Goal: Task Accomplishment & Management: Manage account settings

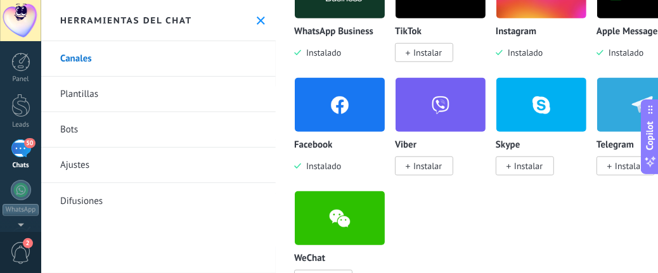
click at [25, 157] on div "50" at bounding box center [21, 149] width 20 height 18
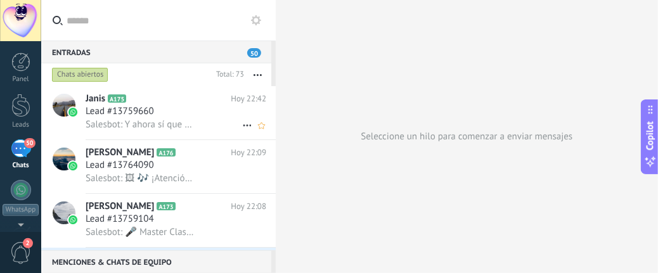
click at [132, 122] on span "Salesbot: Y ahora sí que de quién era responsabilidad por parte West de ver eso" at bounding box center [141, 125] width 111 height 12
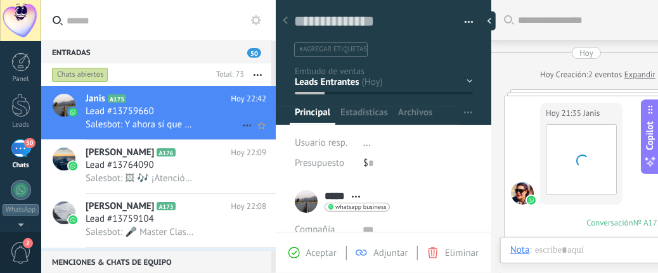
scroll to position [455, 0]
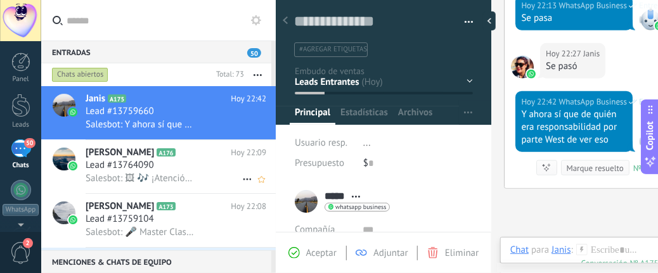
click at [146, 165] on span "Lead #13764090" at bounding box center [120, 165] width 68 height 13
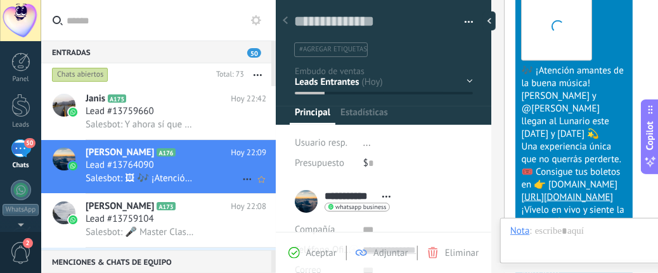
scroll to position [18, 0]
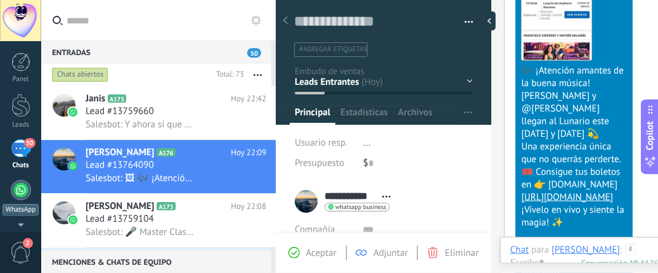
click at [26, 183] on div at bounding box center [21, 190] width 20 height 20
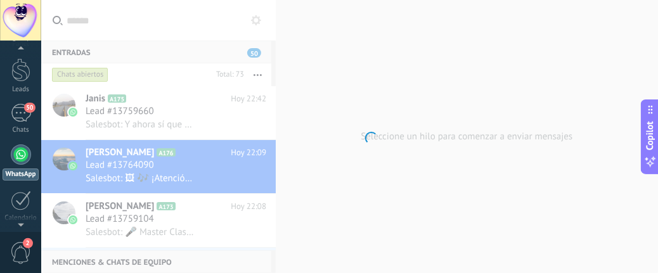
scroll to position [36, 0]
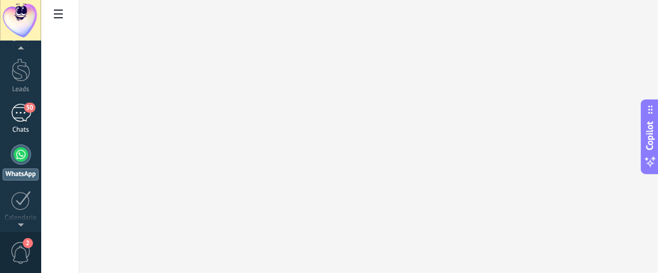
click at [20, 117] on div "50" at bounding box center [21, 113] width 20 height 18
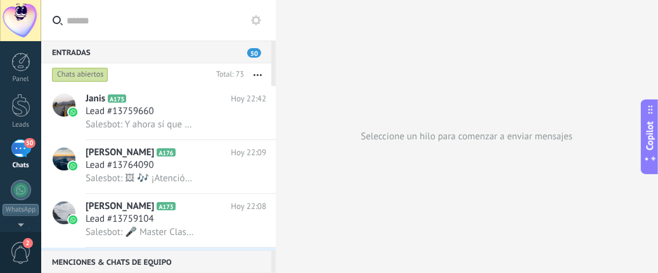
drag, startPoint x: 252, startPoint y: 72, endPoint x: 256, endPoint y: 42, distance: 30.0
click at [256, 42] on div "Entradas 50 Chats abiertos Total: 73 Silenciar Acciones múltiples Ordenar Más r…" at bounding box center [158, 146] width 235 height 210
click at [251, 18] on icon at bounding box center [256, 20] width 10 height 10
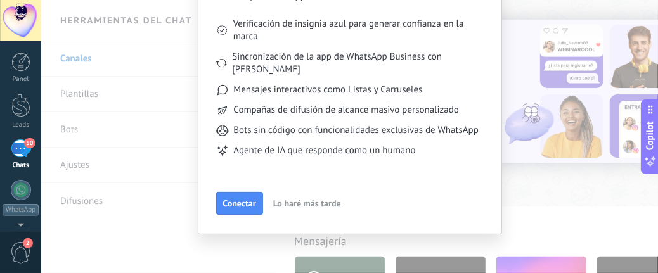
scroll to position [110, 0]
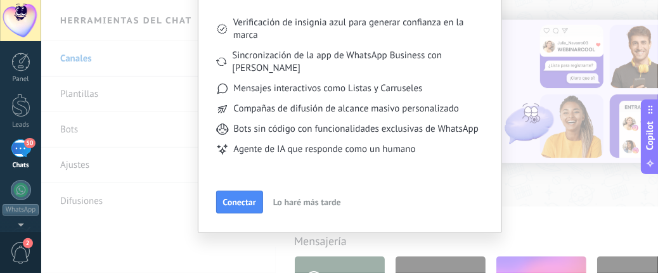
drag, startPoint x: 429, startPoint y: 121, endPoint x: 304, endPoint y: 183, distance: 139.5
click at [304, 183] on div "Conecta tu propio número de WhatsApp ¿Terminaste de probar? Conecta tu número p…" at bounding box center [349, 82] width 266 height 263
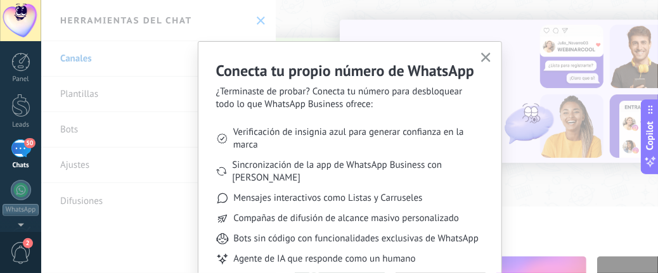
click at [484, 60] on icon "button" at bounding box center [486, 58] width 10 height 10
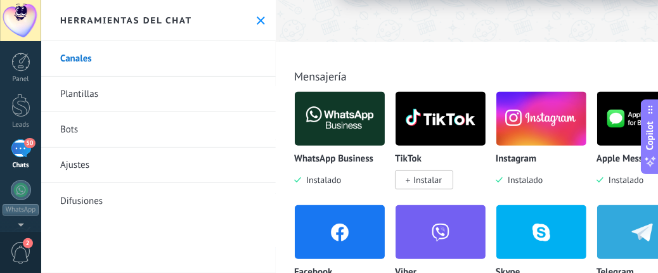
scroll to position [166, 0]
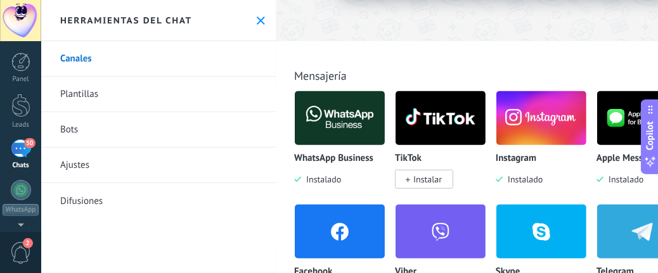
click at [329, 159] on p "WhatsApp Business" at bounding box center [333, 158] width 79 height 11
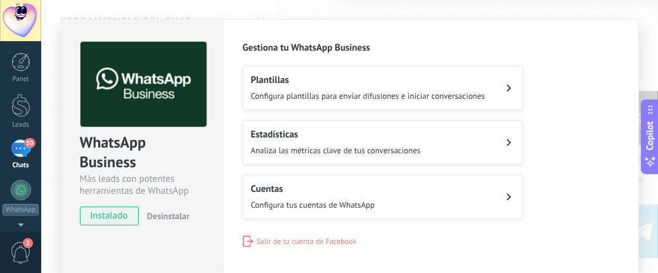
click at [165, 218] on span "Desinstalar" at bounding box center [168, 216] width 42 height 11
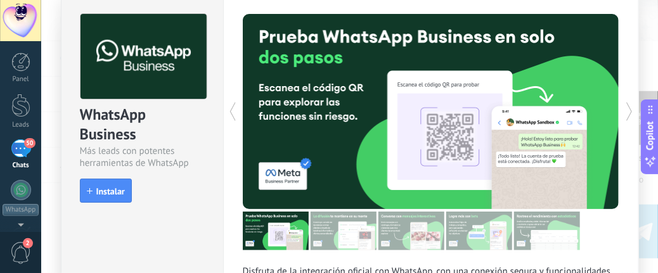
scroll to position [0, 0]
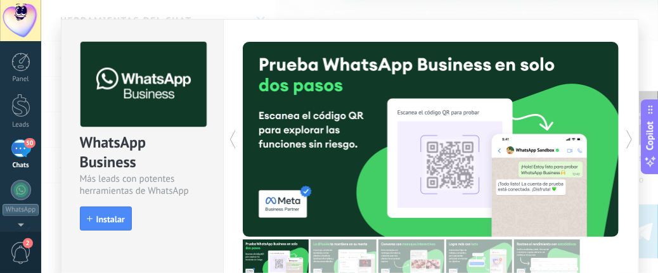
click at [18, 151] on div "50" at bounding box center [21, 149] width 20 height 18
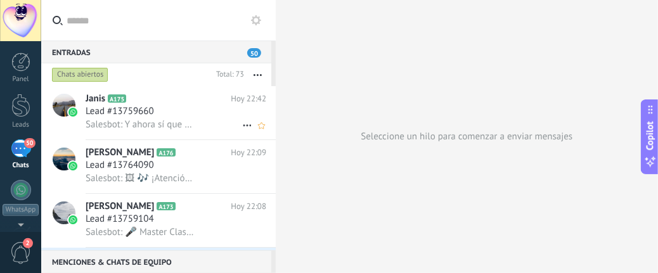
click at [55, 114] on div at bounding box center [64, 105] width 23 height 23
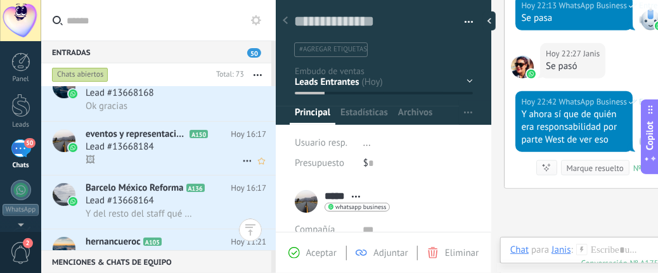
click at [124, 149] on span "Lead #13668184" at bounding box center [120, 147] width 68 height 13
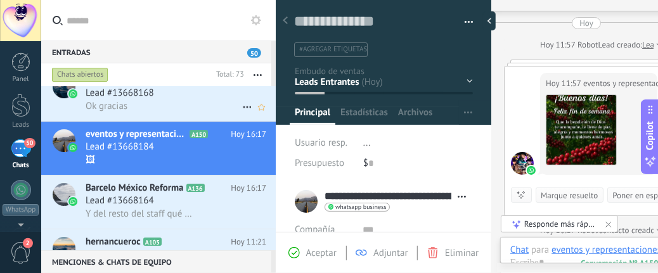
click at [115, 115] on div "[PERSON_NAME] A149 [DATE] 16:17 Lead #13668168 Ok gracias" at bounding box center [181, 94] width 190 height 53
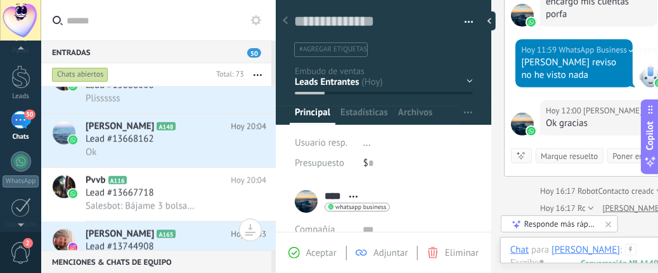
scroll to position [515, 0]
click at [18, 246] on span "2" at bounding box center [21, 253] width 22 height 22
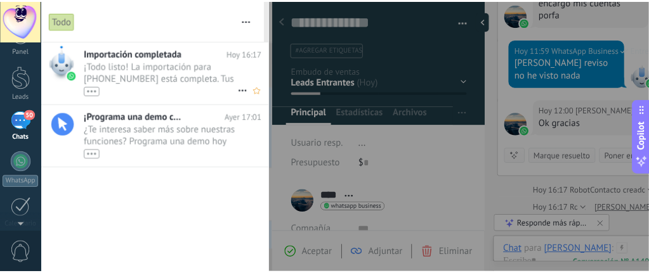
scroll to position [0, 0]
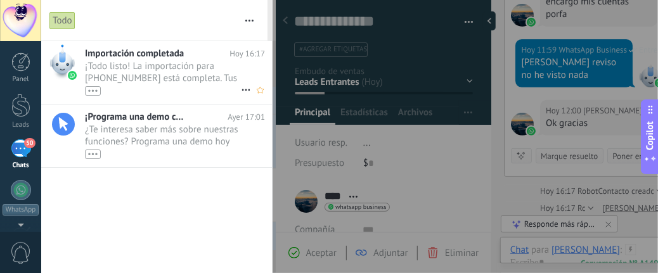
click at [166, 73] on span "¡Todo listo! La importación para [PHONE_NUMBER] está completa. Tus datos de Wha…" at bounding box center [163, 78] width 156 height 36
click at [240, 86] on icon at bounding box center [245, 89] width 15 height 15
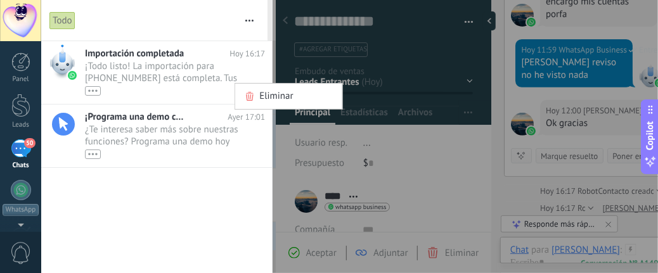
click at [195, 123] on div at bounding box center [329, 136] width 658 height 273
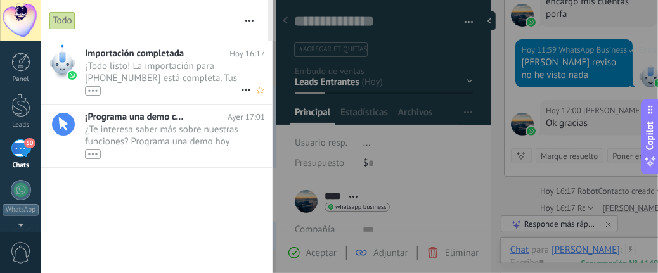
click at [147, 67] on span "¡Todo listo! La importación para [PHONE_NUMBER] está completa. Tus datos de Wha…" at bounding box center [163, 78] width 156 height 36
click at [15, 108] on div at bounding box center [20, 105] width 19 height 23
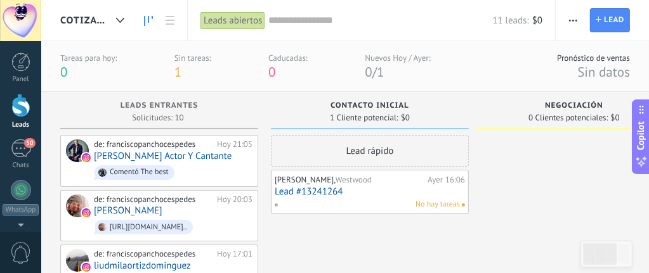
click at [322, 199] on div "No hay tareas" at bounding box center [367, 204] width 186 height 11
click at [333, 188] on link "Lead #13241264" at bounding box center [370, 191] width 190 height 11
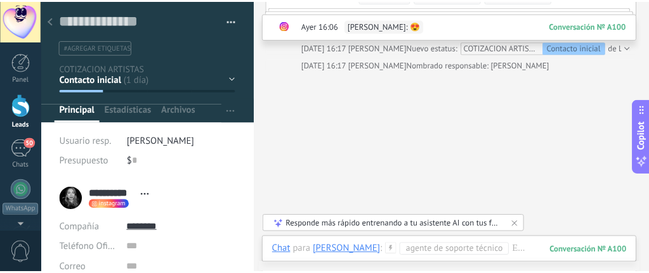
scroll to position [653, 0]
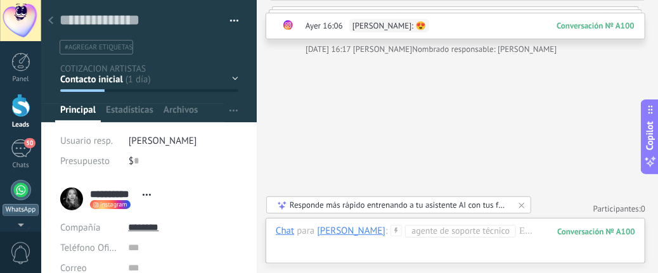
click at [18, 188] on div at bounding box center [21, 190] width 20 height 20
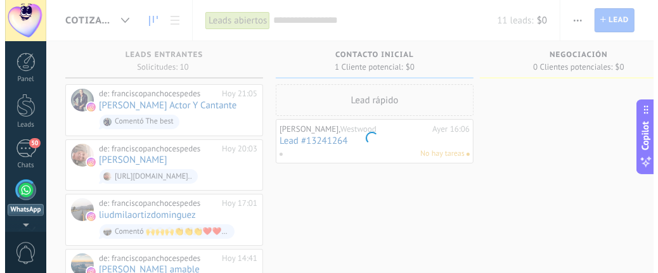
scroll to position [36, 0]
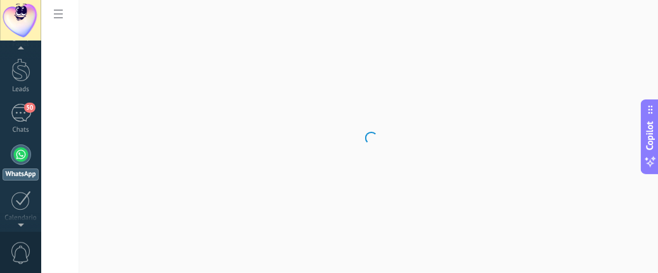
click at [18, 188] on div "Panel Leads 50 Chats WhatsApp Clientes" at bounding box center [20, 234] width 41 height 434
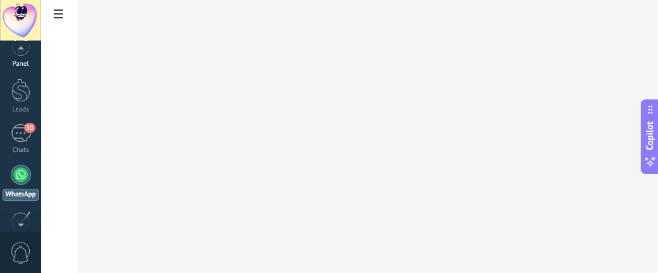
scroll to position [7, 0]
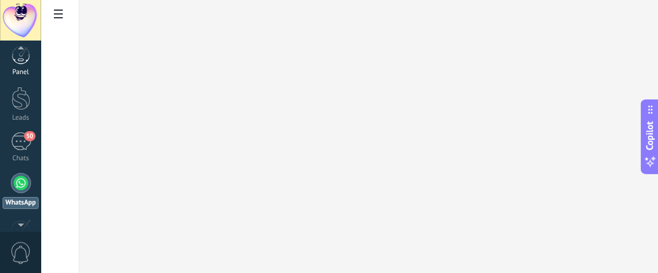
click at [22, 68] on div "Panel" at bounding box center [21, 72] width 37 height 8
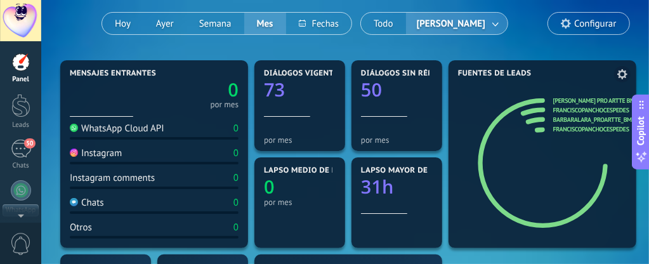
scroll to position [108, 0]
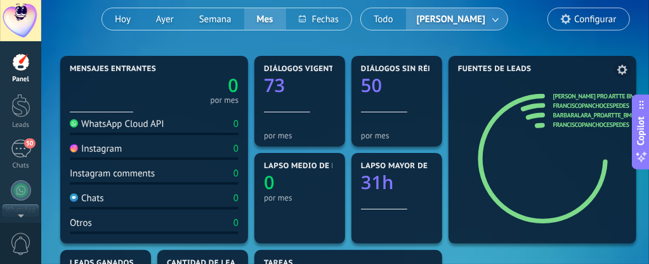
click at [493, 182] on icon at bounding box center [541, 159] width 120 height 112
click at [127, 122] on div "WhatsApp Cloud API" at bounding box center [117, 124] width 94 height 12
click at [206, 127] on div "WhatsApp Cloud API 0" at bounding box center [154, 126] width 169 height 17
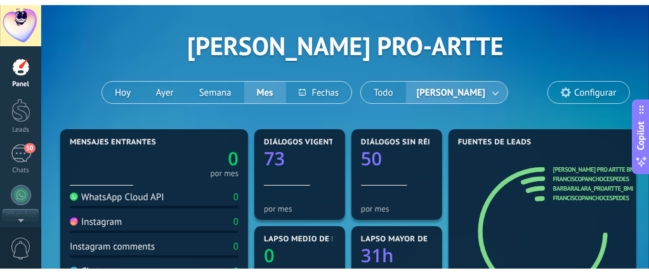
scroll to position [38, 0]
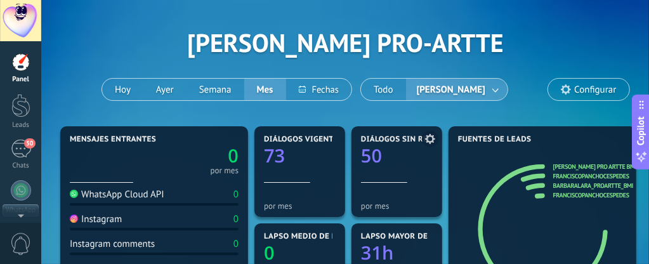
click at [378, 160] on text "50" at bounding box center [371, 155] width 21 height 25
click at [429, 135] on use at bounding box center [430, 139] width 10 height 10
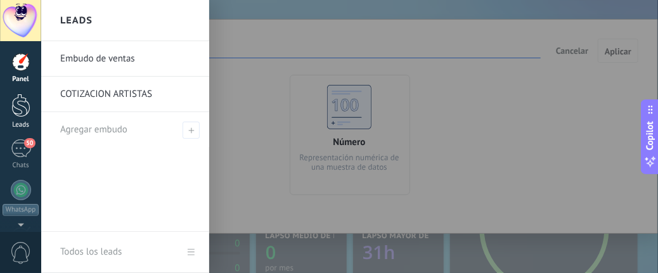
click at [16, 110] on div at bounding box center [20, 105] width 19 height 23
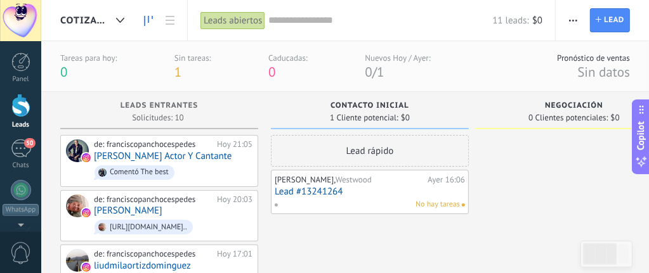
click at [573, 16] on span "button" at bounding box center [573, 20] width 8 height 24
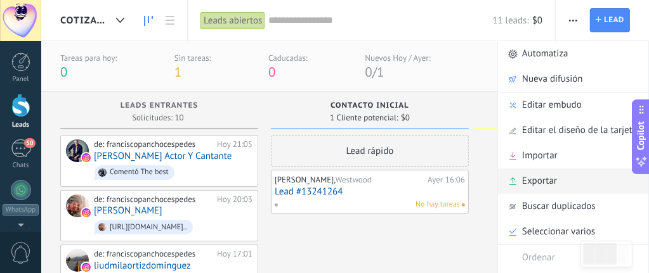
click at [527, 181] on span "Exportar" at bounding box center [539, 181] width 35 height 25
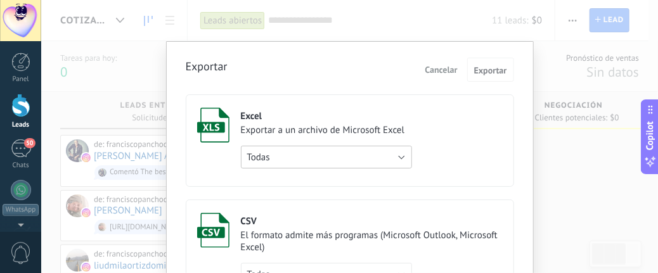
click at [398, 152] on button "Todas" at bounding box center [326, 157] width 171 height 23
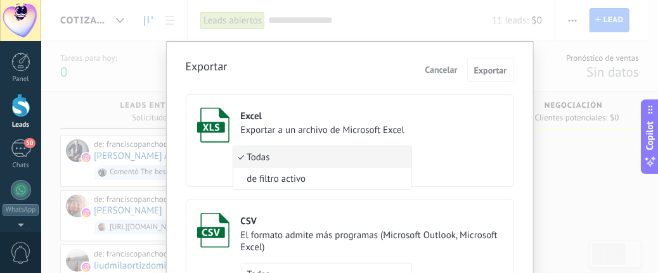
click at [334, 156] on span "Todas" at bounding box center [320, 158] width 174 height 12
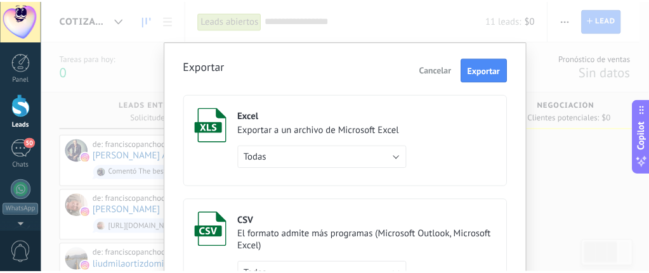
scroll to position [1, 0]
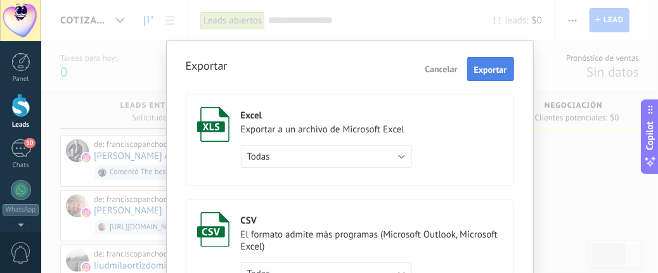
click at [485, 65] on span "Exportar" at bounding box center [490, 69] width 33 height 9
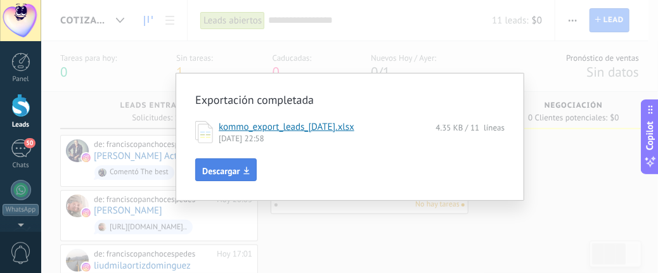
click at [233, 171] on span "Descargar" at bounding box center [220, 171] width 37 height 9
click at [483, 55] on div "Exportación completada kommo_export_leads_[DATE].xlsx 4.35 KB / 11 líneas [DATE…" at bounding box center [349, 136] width 617 height 273
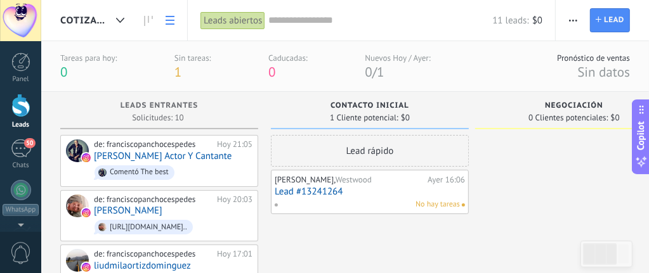
click at [170, 22] on icon at bounding box center [170, 20] width 9 height 9
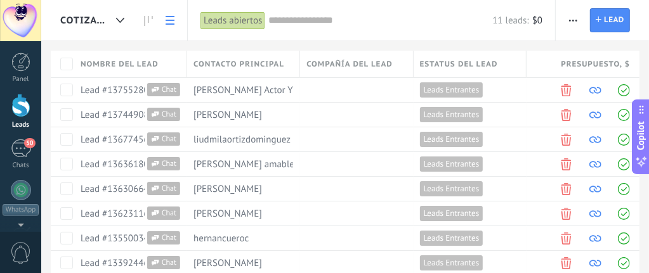
click at [292, 24] on input "text" at bounding box center [380, 20] width 224 height 13
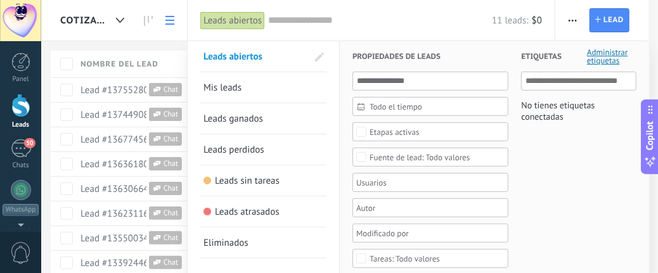
click at [166, 20] on div at bounding box center [329, 136] width 658 height 273
click at [166, 20] on use at bounding box center [170, 20] width 9 height 9
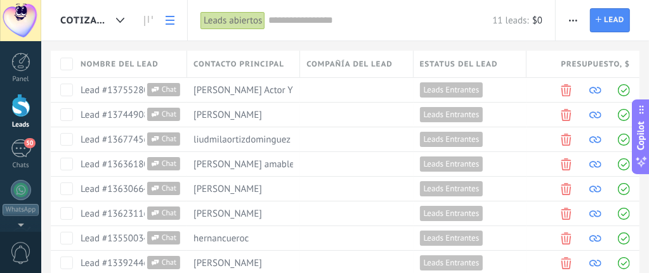
click at [166, 20] on use at bounding box center [170, 20] width 9 height 9
click at [85, 15] on span "COTIZACION ARTISTAS" at bounding box center [85, 21] width 51 height 12
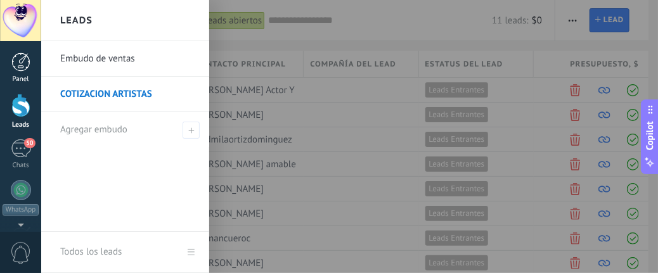
click at [20, 62] on div at bounding box center [20, 62] width 19 height 19
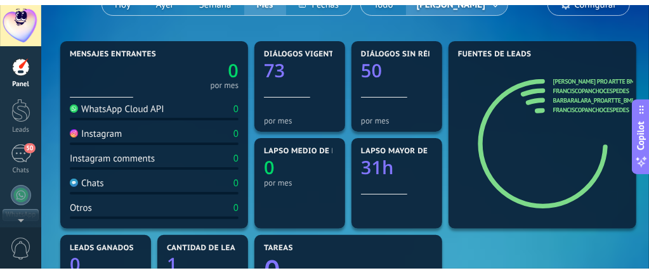
scroll to position [129, 0]
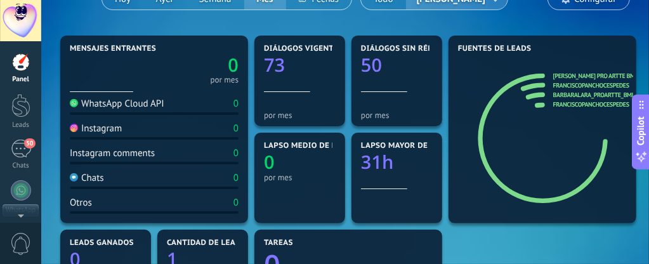
click at [22, 66] on div at bounding box center [20, 62] width 19 height 19
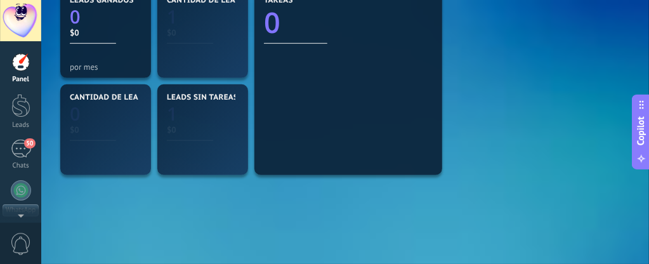
scroll to position [374, 0]
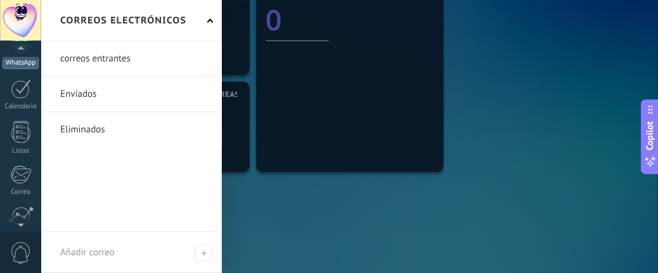
click at [20, 185] on link "Correo" at bounding box center [20, 181] width 41 height 31
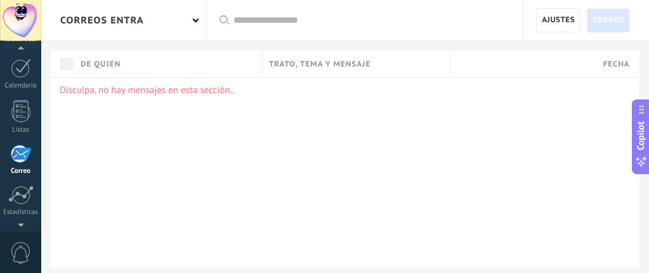
click at [20, 186] on div at bounding box center [20, 195] width 25 height 19
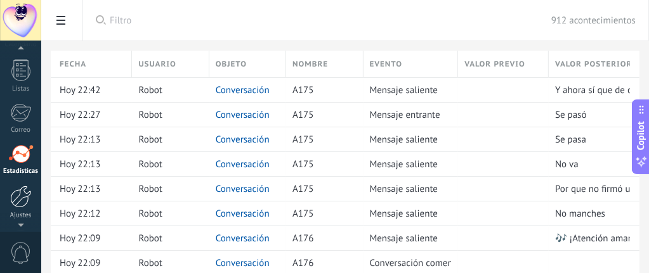
click at [22, 192] on div at bounding box center [21, 197] width 22 height 22
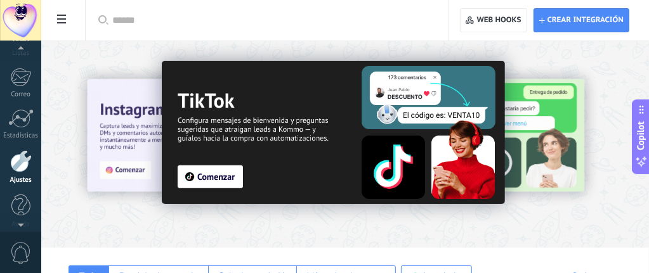
scroll to position [251, 0]
click at [67, 12] on span at bounding box center [62, 20] width 22 height 25
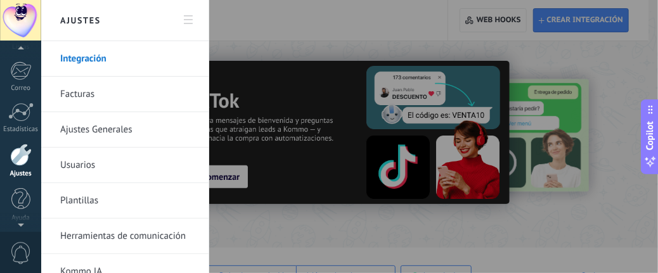
click at [119, 127] on link "Ajustes Generales" at bounding box center [128, 130] width 136 height 36
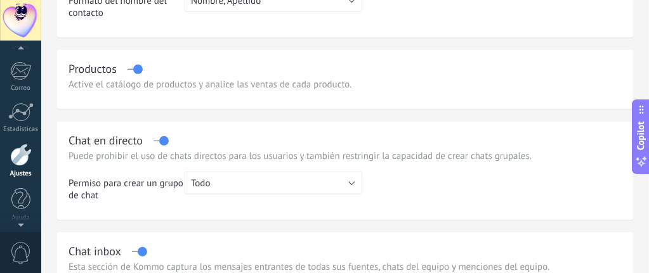
scroll to position [341, 0]
click at [199, 186] on span "Todo" at bounding box center [201, 183] width 20 height 12
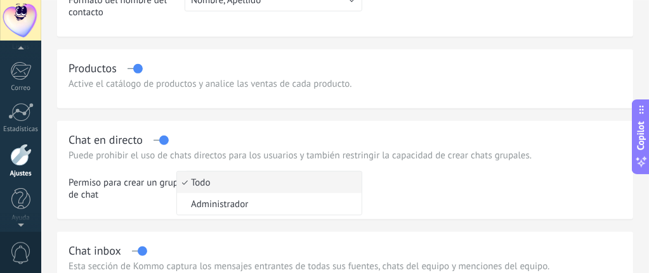
click at [137, 197] on td "Permiso para crear un grupo de chat" at bounding box center [126, 190] width 116 height 39
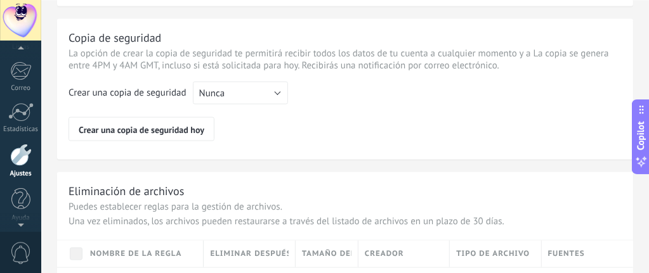
scroll to position [1151, 0]
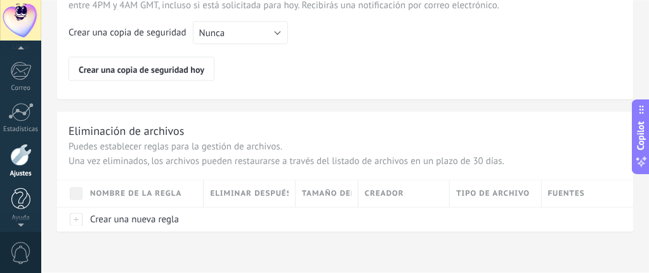
click at [17, 193] on div at bounding box center [20, 199] width 19 height 22
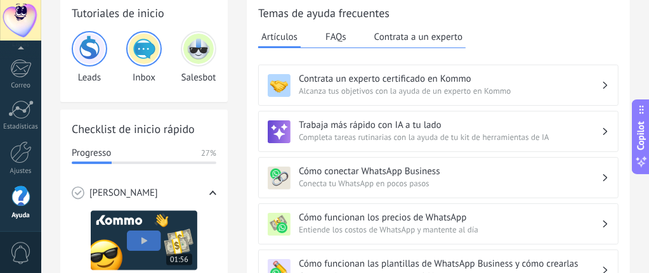
scroll to position [70, 0]
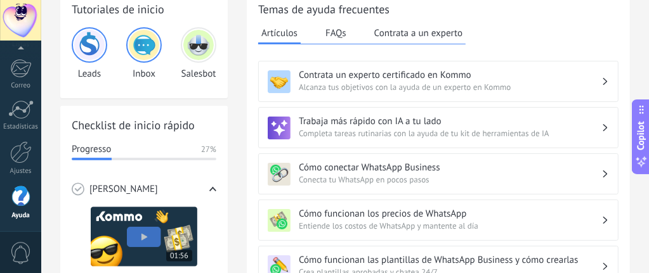
click at [368, 145] on div "Trabaja más rápido con IA a tu lado Completa tareas rutinarias con la ayuda de …" at bounding box center [438, 127] width 360 height 41
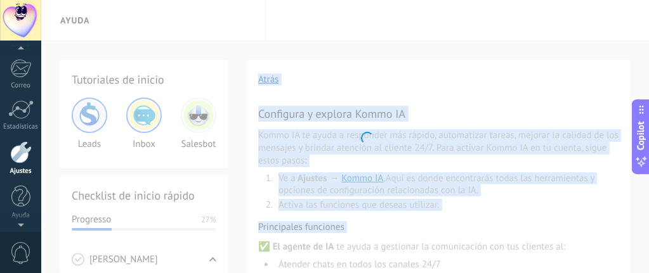
scroll to position [251, 0]
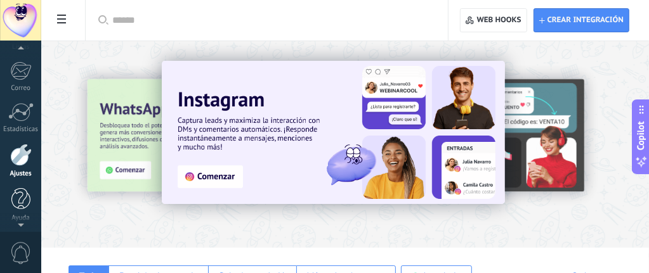
click at [19, 195] on div at bounding box center [20, 199] width 19 height 22
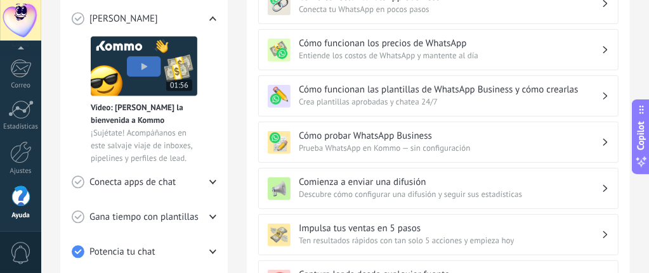
scroll to position [268, 0]
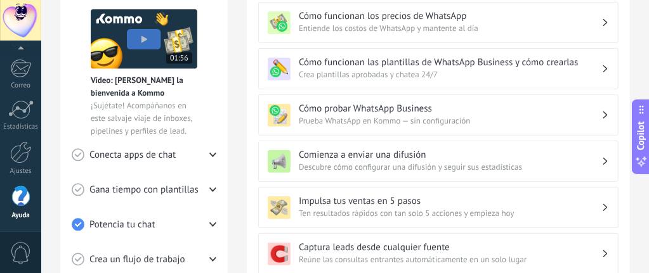
click at [446, 155] on h3 "Comienza a enviar una difusión" at bounding box center [450, 155] width 303 height 12
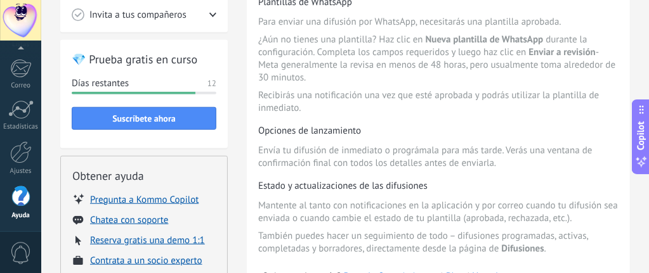
scroll to position [620, 0]
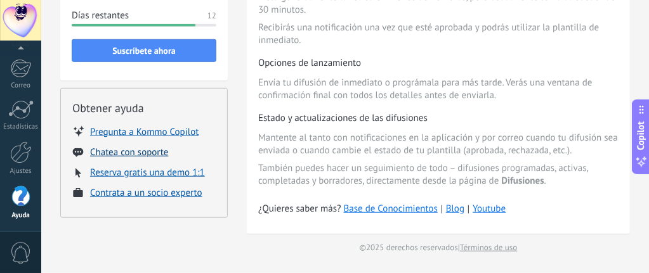
click at [134, 148] on button "Chatea con soporte" at bounding box center [129, 153] width 78 height 12
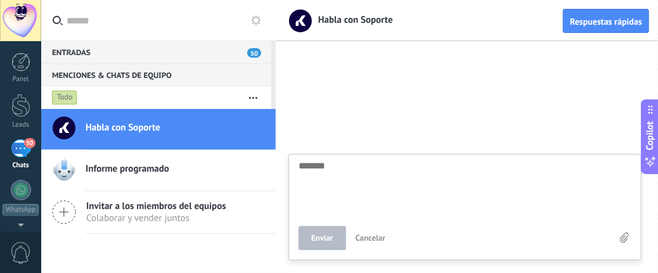
type textarea "*"
type textarea "**"
type textarea "***"
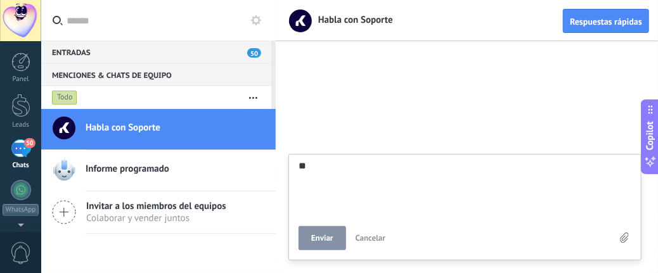
type textarea "***"
type textarea "****"
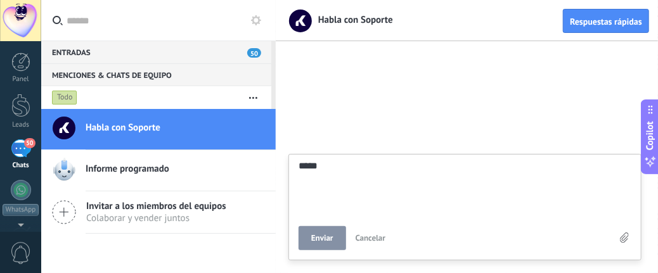
type textarea "****"
click at [326, 243] on span "Enviar" at bounding box center [322, 238] width 22 height 9
type textarea "*******"
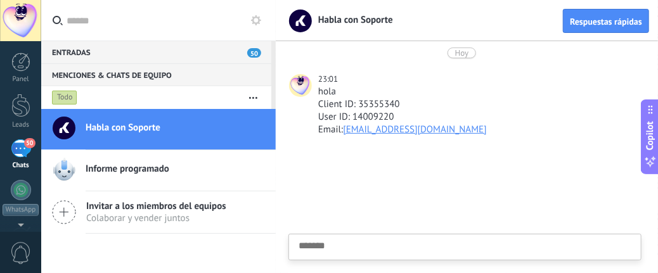
scroll to position [12, 0]
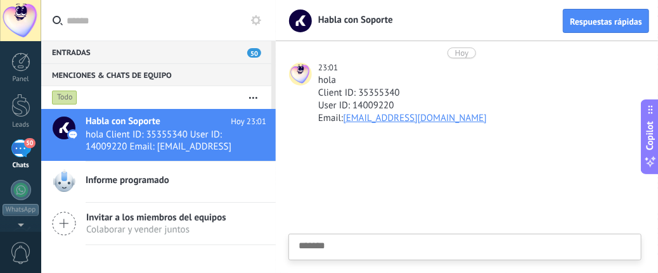
type textarea "*"
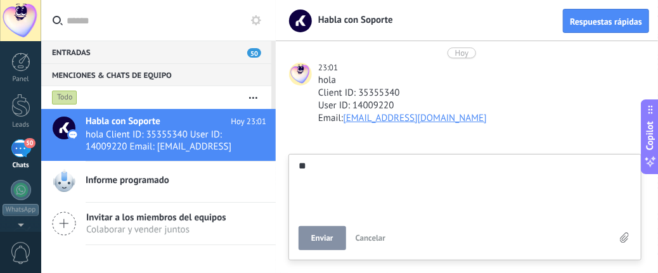
type textarea "*"
click at [326, 243] on span "Enviar" at bounding box center [322, 238] width 22 height 9
type textarea "*******"
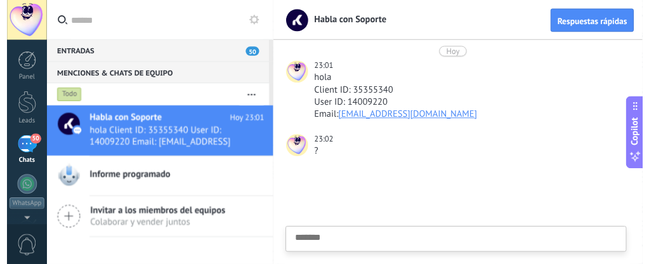
scroll to position [12, 0]
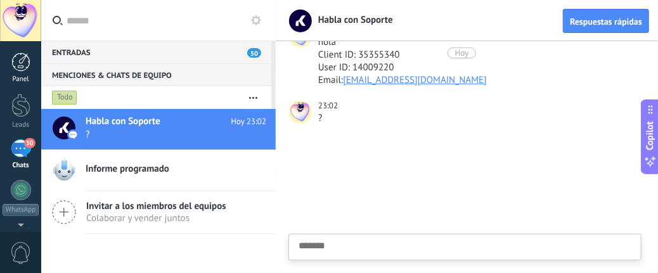
drag, startPoint x: 0, startPoint y: 70, endPoint x: 9, endPoint y: 68, distance: 9.0
click at [0, 70] on link "Panel" at bounding box center [20, 68] width 41 height 31
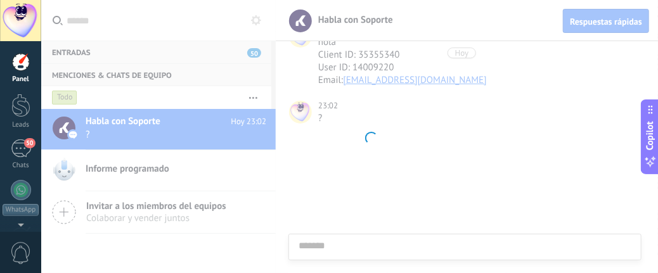
click at [9, 68] on link "Panel" at bounding box center [20, 68] width 41 height 31
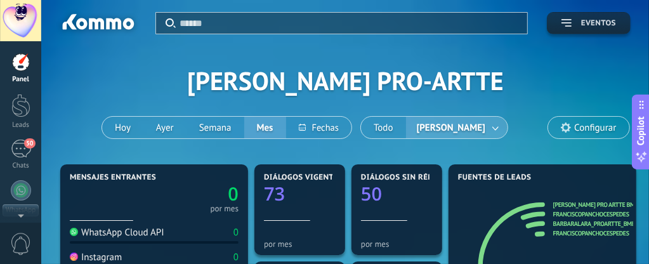
click at [567, 23] on icon "button" at bounding box center [566, 23] width 10 height 8
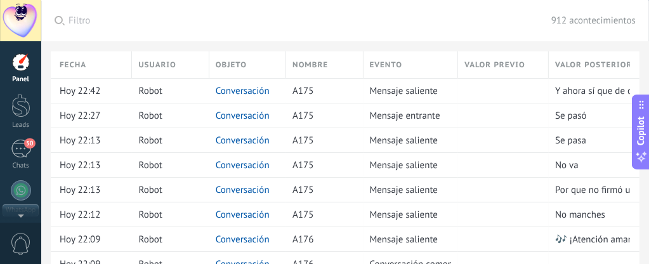
click at [22, 60] on div at bounding box center [20, 62] width 19 height 19
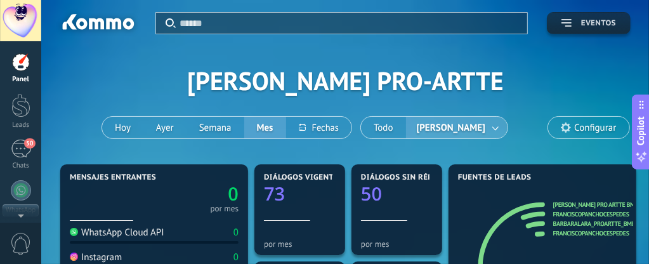
click at [575, 27] on span "Eventos" at bounding box center [588, 23] width 55 height 9
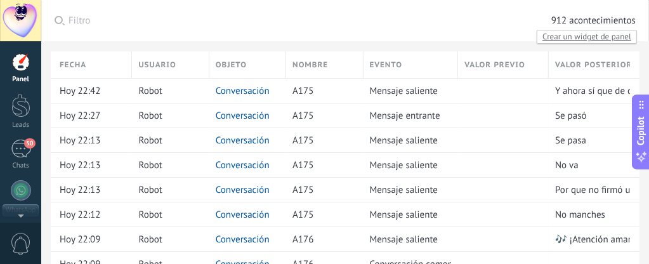
click at [166, 8] on div "Filtro 912 acontecimientos" at bounding box center [351, 21] width 567 height 41
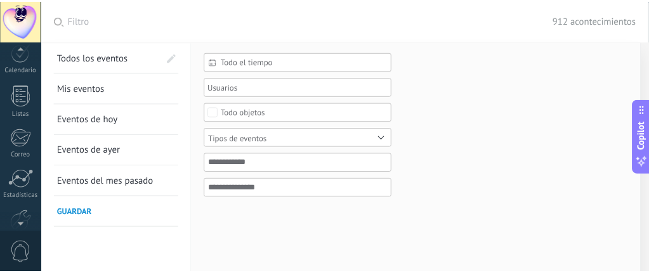
scroll to position [254, 0]
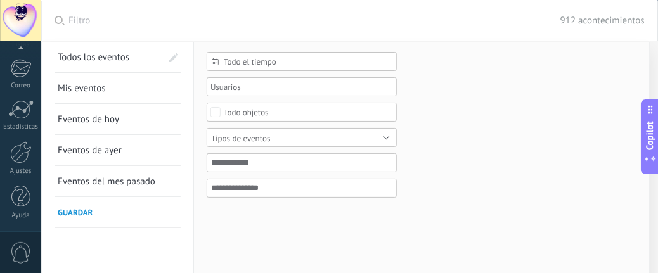
click at [20, 160] on div at bounding box center [21, 152] width 22 height 22
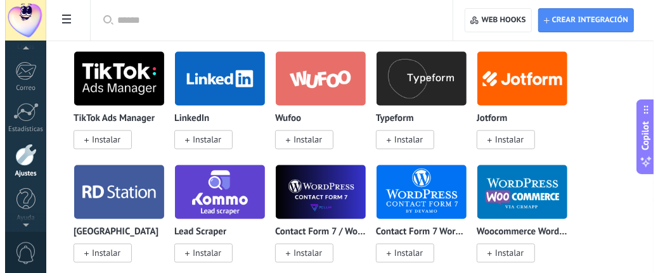
scroll to position [1313, 0]
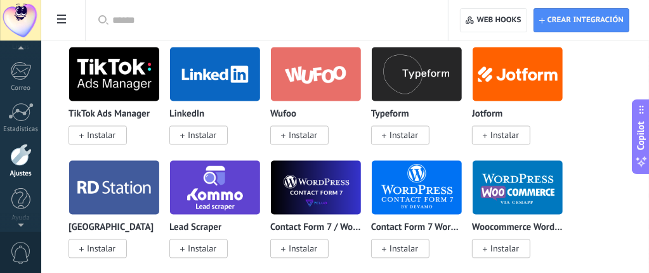
click at [326, 168] on img at bounding box center [316, 188] width 90 height 62
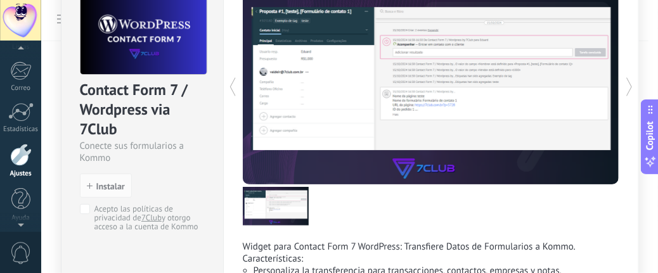
scroll to position [0, 0]
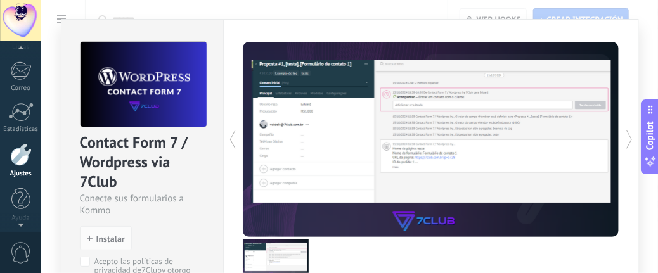
click at [227, 136] on icon at bounding box center [232, 139] width 13 height 25
click at [628, 135] on use at bounding box center [630, 140] width 6 height 18
click at [586, 13] on div "Contact Form 7 / Wordpress via 7Club Conecte sus formularios a Kommo install In…" at bounding box center [349, 136] width 617 height 273
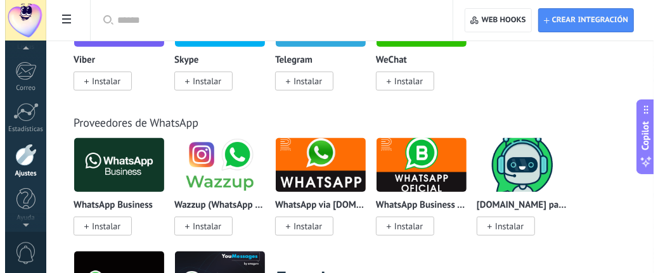
scroll to position [436, 0]
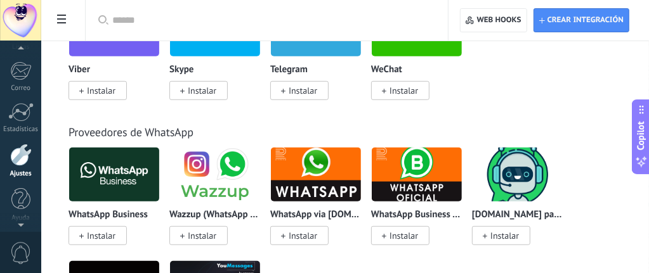
click at [115, 166] on img at bounding box center [114, 175] width 90 height 62
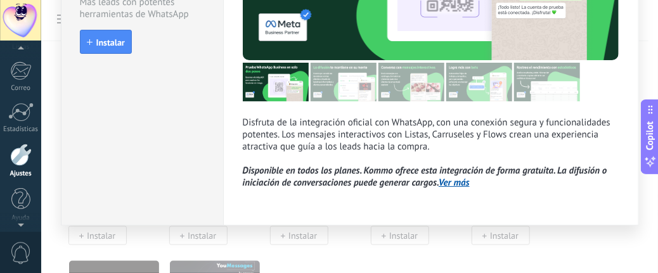
scroll to position [0, 0]
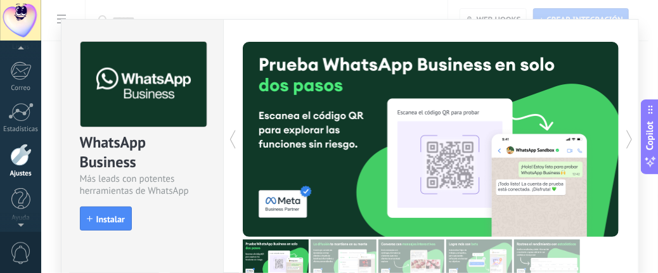
click at [227, 140] on icon at bounding box center [232, 139] width 13 height 25
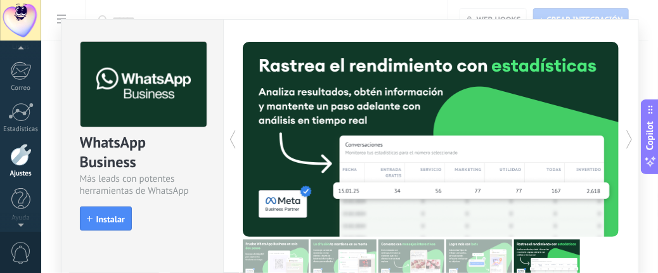
click at [227, 140] on icon at bounding box center [232, 139] width 13 height 25
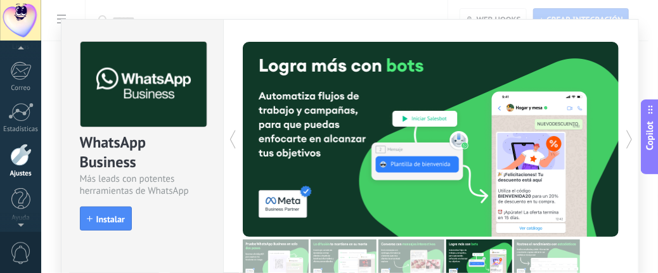
click at [25, 157] on div at bounding box center [21, 155] width 22 height 22
click at [20, 114] on div at bounding box center [20, 112] width 25 height 19
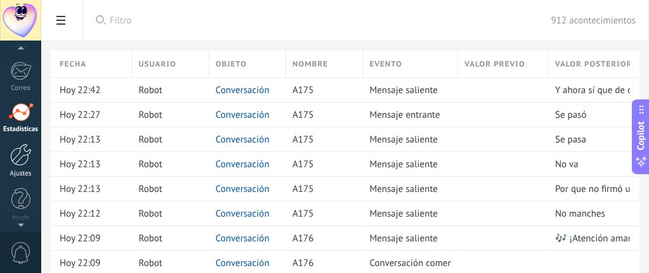
click at [19, 160] on div at bounding box center [21, 155] width 22 height 22
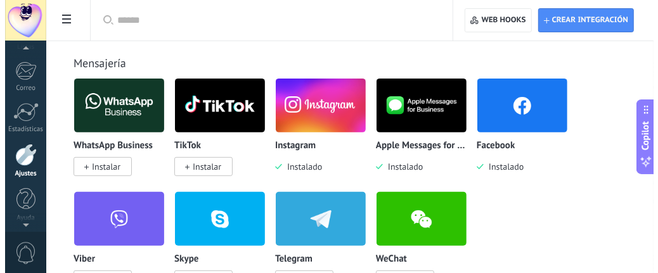
scroll to position [247, 0]
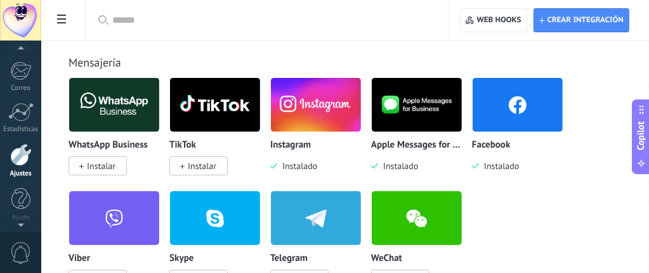
click at [414, 126] on img at bounding box center [417, 105] width 90 height 62
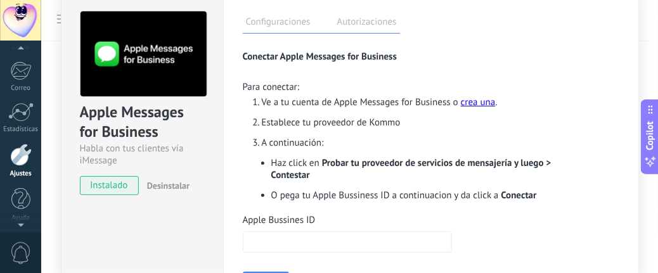
scroll to position [0, 0]
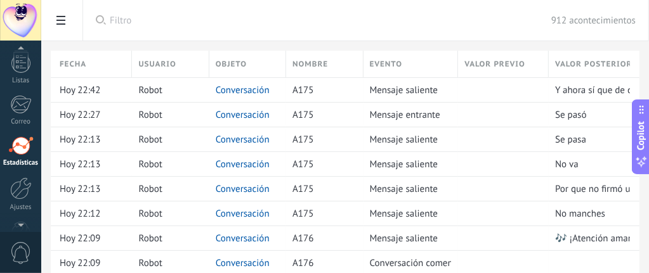
scroll to position [238, 0]
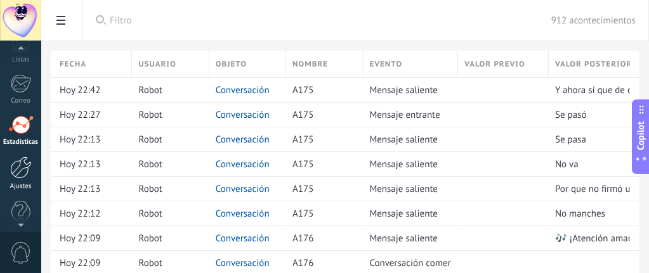
click at [21, 171] on div at bounding box center [21, 168] width 22 height 22
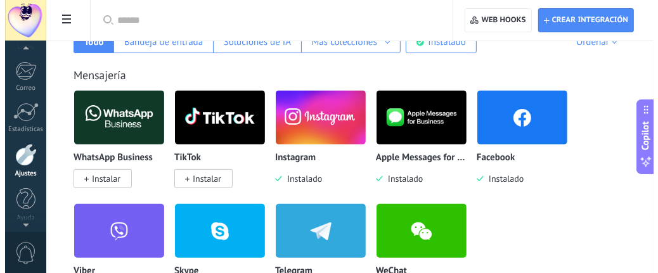
scroll to position [240, 0]
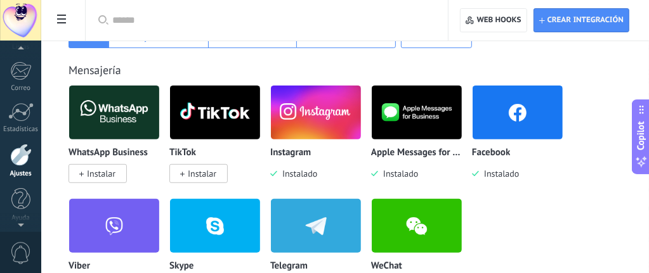
click at [127, 112] on img at bounding box center [114, 113] width 90 height 62
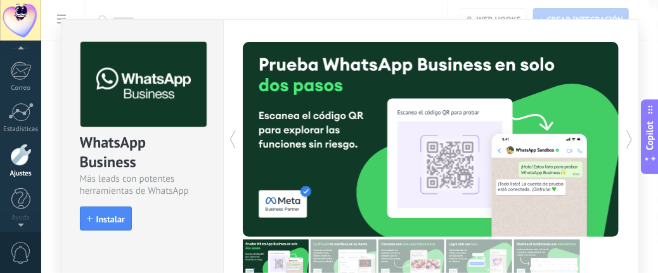
click at [259, 174] on div at bounding box center [337, 139] width 188 height 195
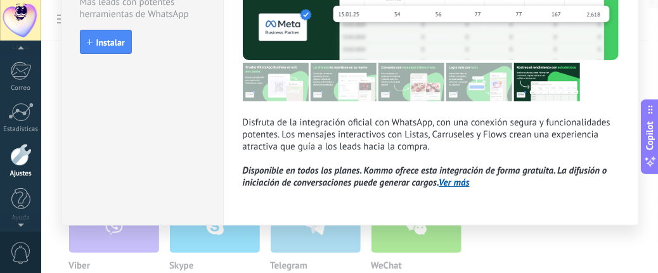
scroll to position [0, 0]
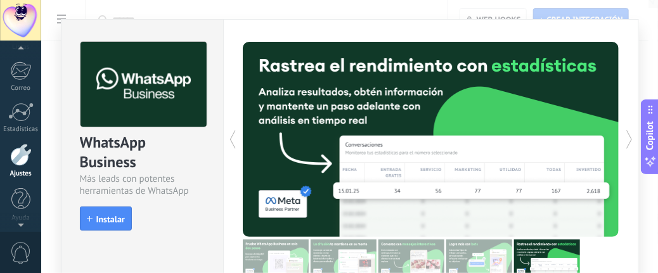
click at [23, 159] on div at bounding box center [21, 155] width 22 height 22
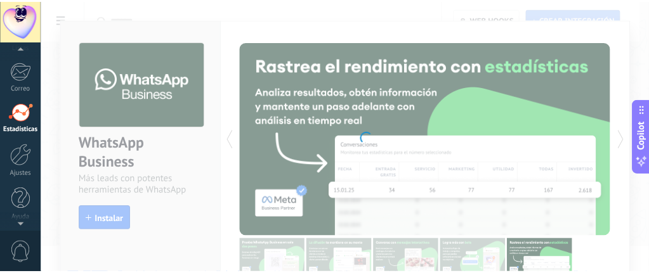
scroll to position [209, 0]
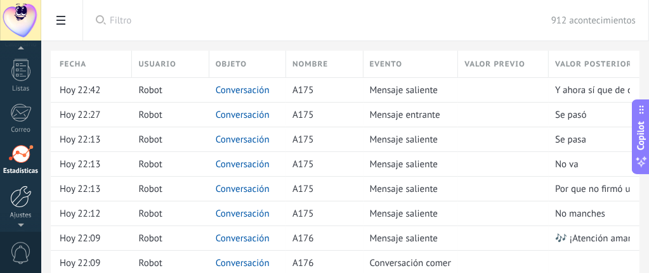
click at [16, 197] on div at bounding box center [21, 197] width 22 height 22
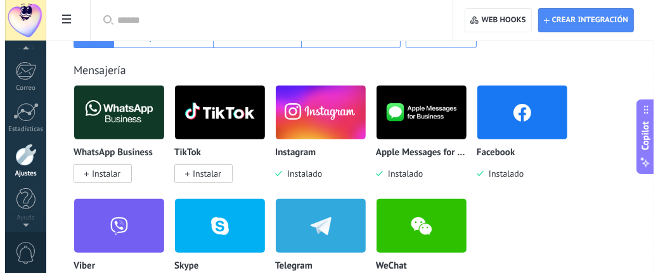
scroll to position [243, 0]
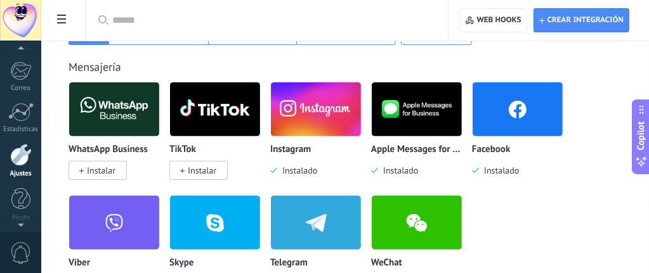
click at [316, 124] on img at bounding box center [316, 110] width 90 height 62
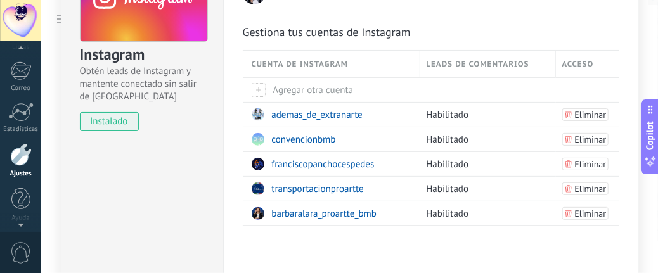
scroll to position [90, 0]
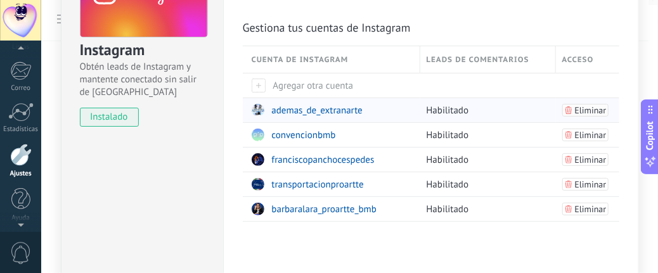
click at [578, 110] on span "Eliminar" at bounding box center [591, 110] width 32 height 9
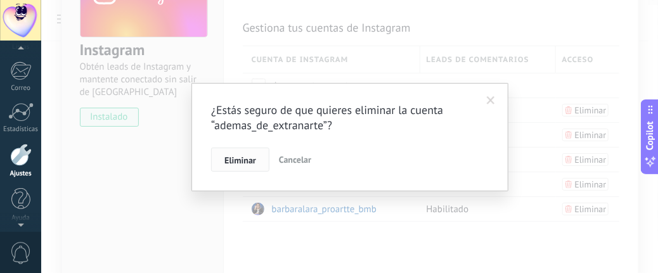
click at [237, 166] on button "Eliminar" at bounding box center [240, 160] width 58 height 24
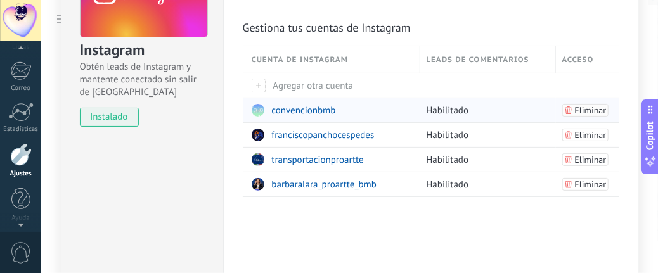
click at [575, 111] on span "Eliminar" at bounding box center [591, 110] width 32 height 9
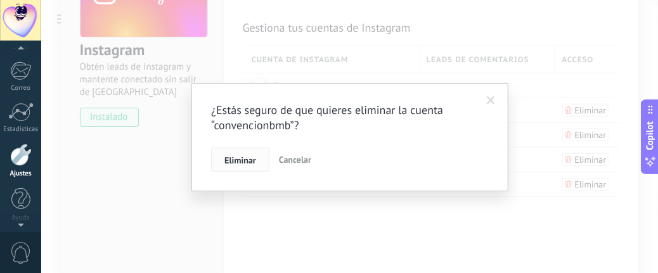
click at [234, 162] on span "Eliminar" at bounding box center [241, 160] width 32 height 9
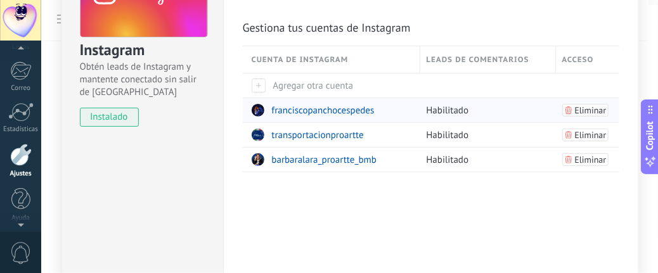
click at [591, 110] on span "Eliminar" at bounding box center [591, 110] width 32 height 9
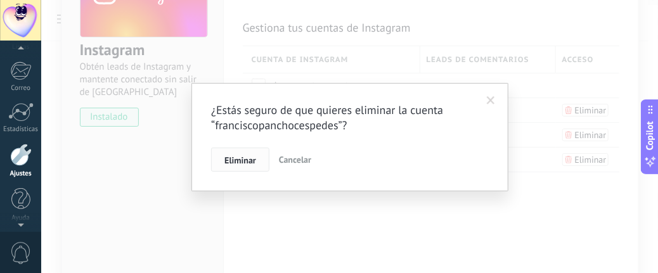
click at [233, 162] on span "Eliminar" at bounding box center [241, 160] width 32 height 9
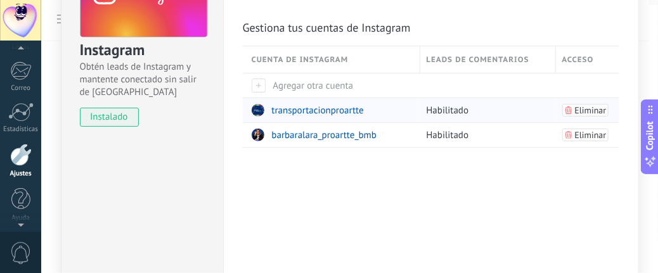
click at [577, 112] on span "Eliminar" at bounding box center [591, 110] width 32 height 9
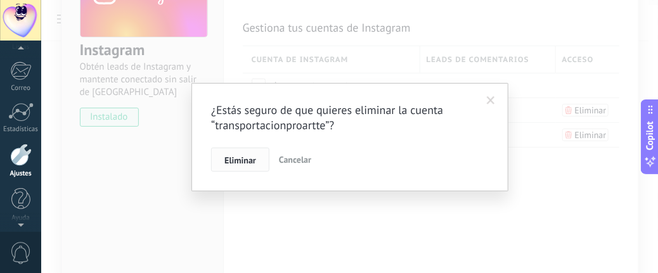
click at [231, 159] on span "Eliminar" at bounding box center [241, 160] width 32 height 9
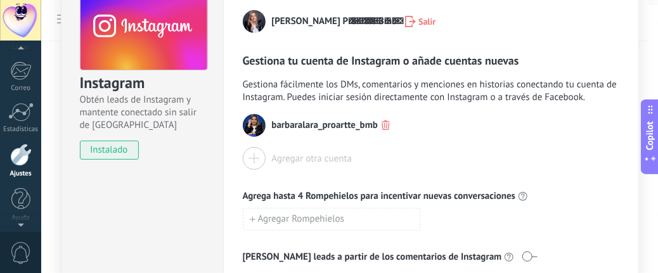
scroll to position [60, 0]
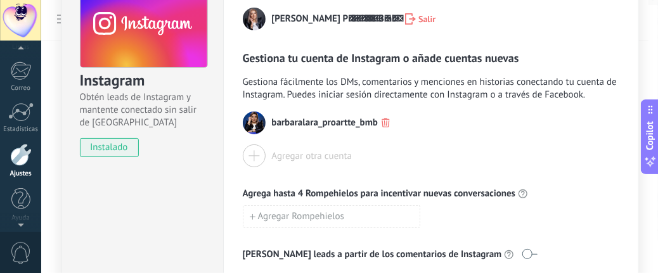
click at [384, 124] on icon "button" at bounding box center [386, 123] width 8 height 10
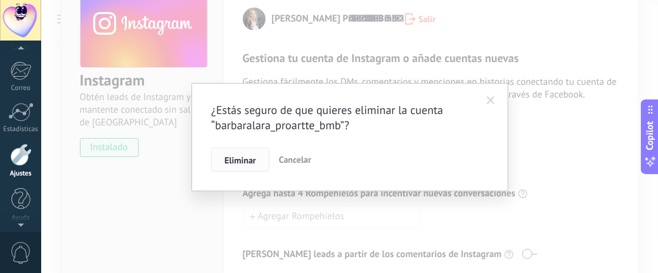
click at [249, 161] on span "Eliminar" at bounding box center [241, 160] width 32 height 9
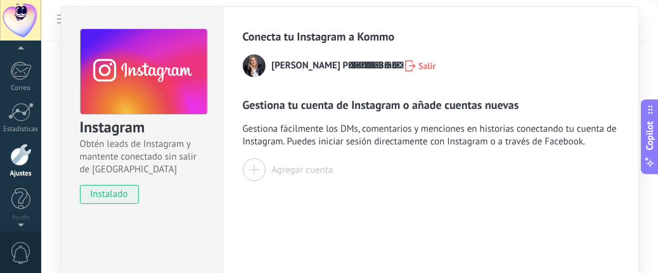
scroll to position [3, 0]
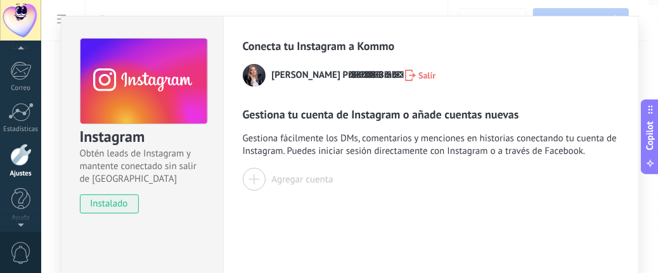
click at [20, 159] on div at bounding box center [21, 155] width 22 height 22
click at [20, 153] on div at bounding box center [21, 155] width 22 height 22
click at [18, 210] on div at bounding box center [20, 199] width 19 height 22
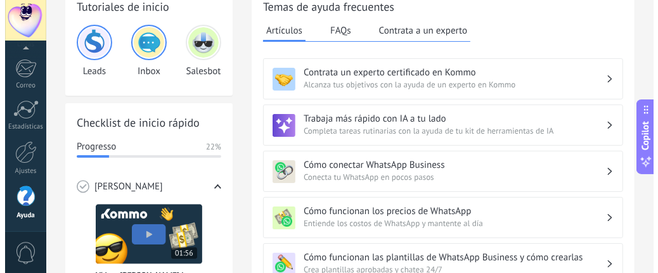
scroll to position [74, 0]
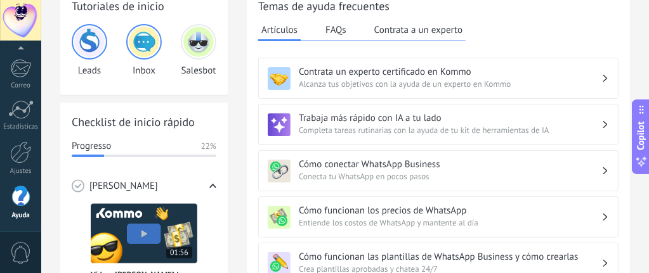
click at [138, 44] on img at bounding box center [144, 42] width 30 height 30
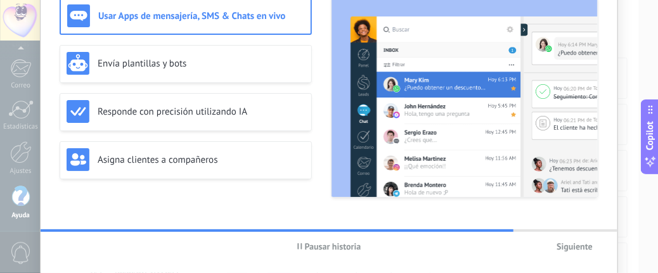
scroll to position [120, 0]
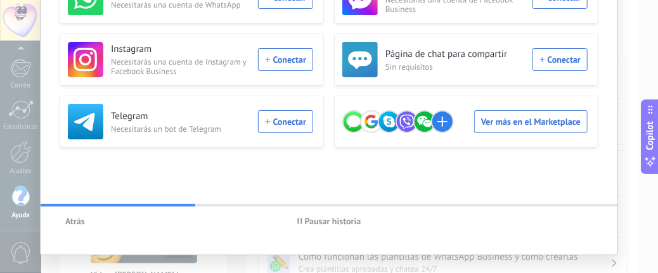
click at [27, 117] on div "Conecta un canal Empieza a enviar mensajes ahora conectando un canal a tu inbox…" at bounding box center [329, 136] width 658 height 273
click at [67, 219] on span "Atrás" at bounding box center [75, 221] width 20 height 9
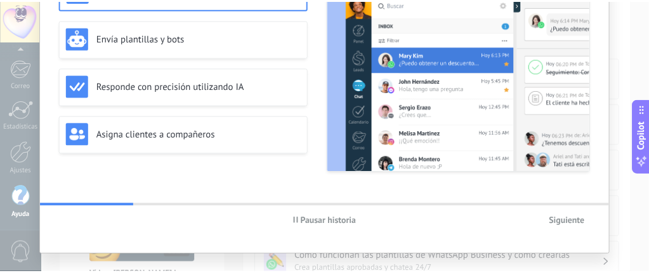
scroll to position [0, 0]
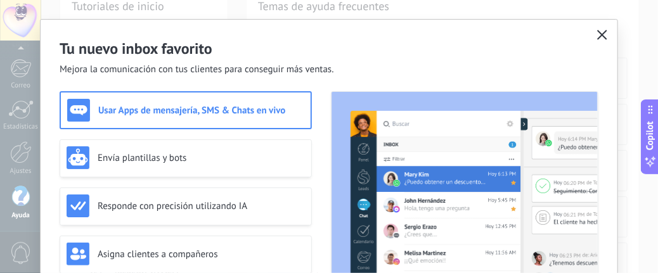
click at [603, 34] on icon "button" at bounding box center [602, 35] width 10 height 10
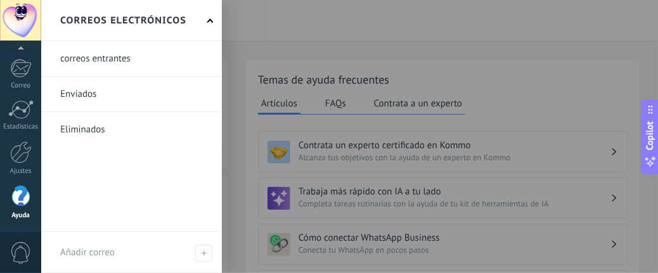
click at [103, 63] on link at bounding box center [131, 58] width 181 height 35
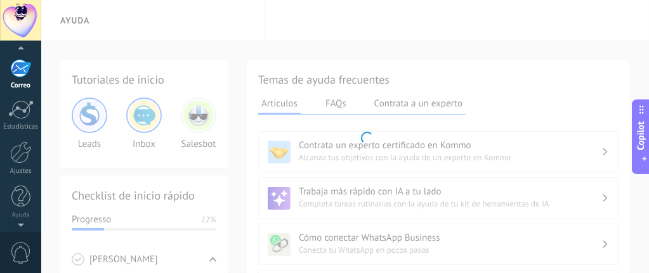
scroll to position [168, 0]
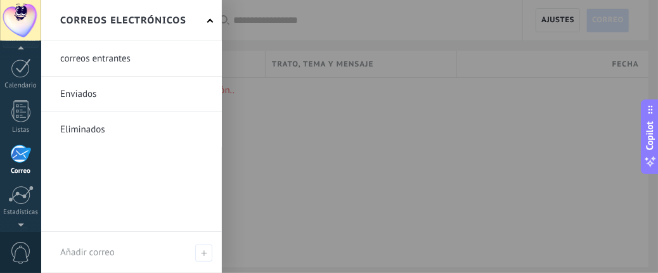
click at [22, 158] on div at bounding box center [20, 154] width 21 height 19
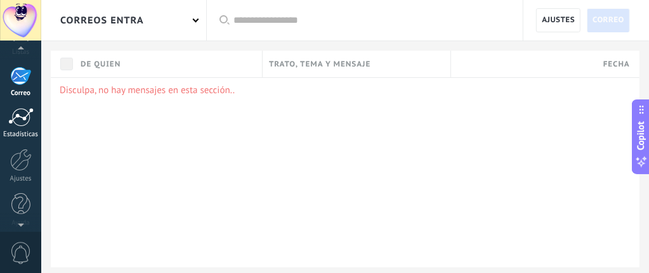
scroll to position [247, 0]
click at [22, 169] on div at bounding box center [21, 159] width 22 height 22
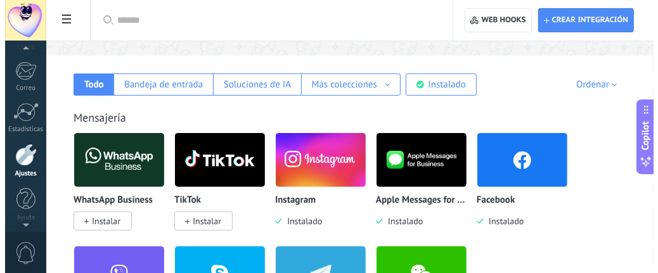
scroll to position [192, 0]
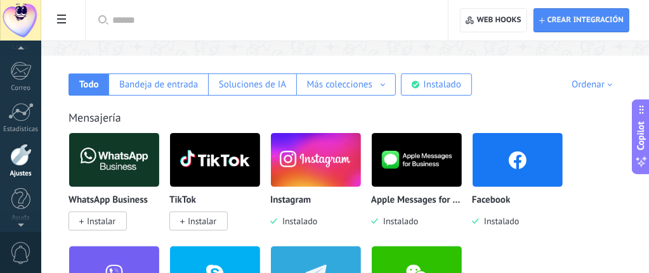
click at [505, 218] on span "Instalado" at bounding box center [499, 221] width 40 height 11
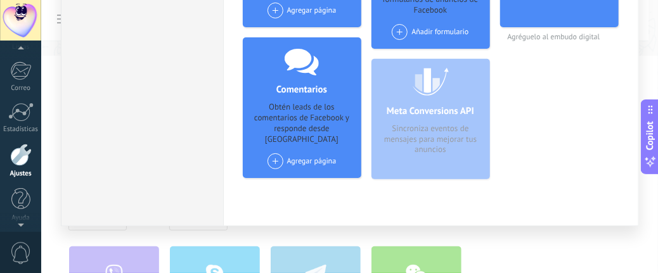
scroll to position [0, 0]
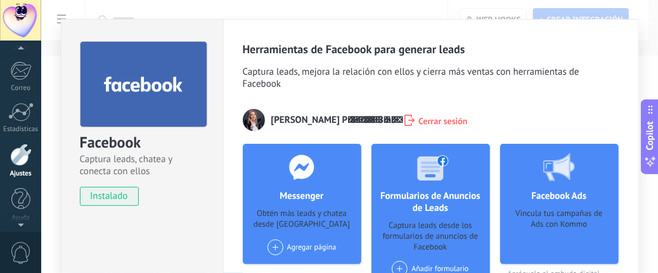
click at [433, 123] on span "Cerrar sesión" at bounding box center [443, 120] width 49 height 13
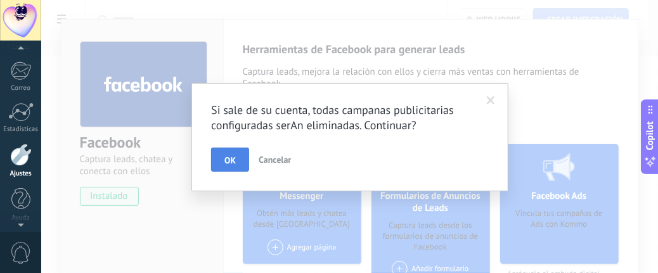
click at [232, 162] on span "OK" at bounding box center [230, 160] width 11 height 9
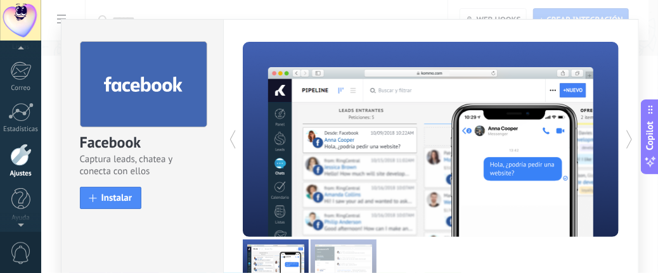
click at [27, 163] on div at bounding box center [21, 155] width 22 height 22
click at [11, 160] on div at bounding box center [21, 155] width 22 height 22
click at [22, 160] on div at bounding box center [21, 155] width 22 height 22
click at [23, 115] on div at bounding box center [20, 112] width 25 height 19
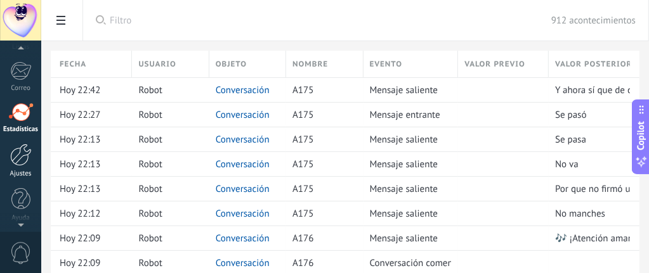
click at [20, 153] on div at bounding box center [21, 155] width 22 height 22
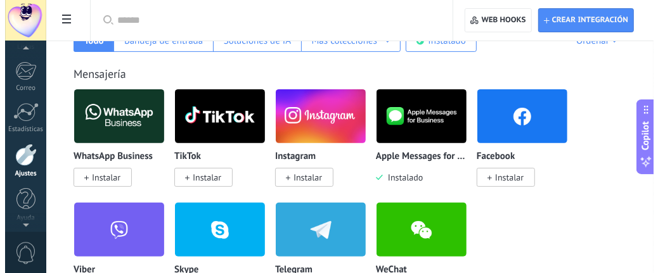
scroll to position [250, 0]
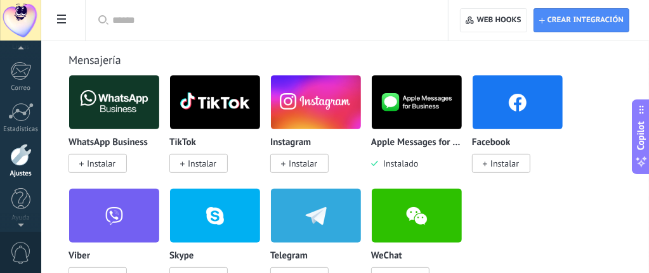
click at [313, 121] on img at bounding box center [316, 103] width 90 height 62
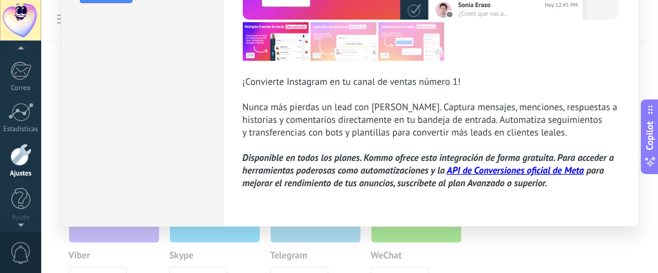
scroll to position [0, 0]
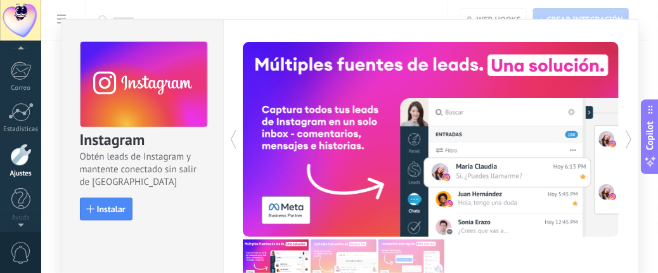
click at [226, 202] on div "¡Convierte Instagram en tu canal de ventas número 1! Nunca más pierdas un lead …" at bounding box center [431, 232] width 416 height 426
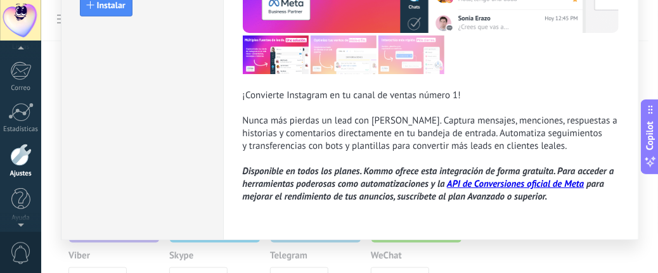
scroll to position [218, 0]
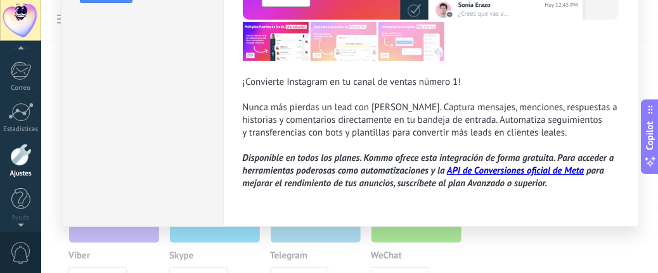
click at [514, 245] on div "Instagram Obtén leads de Instagram y mantente conectado sin salir de Kommo Inst…" at bounding box center [349, 136] width 617 height 273
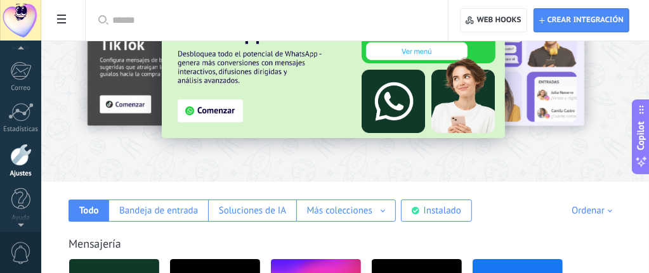
scroll to position [0, 0]
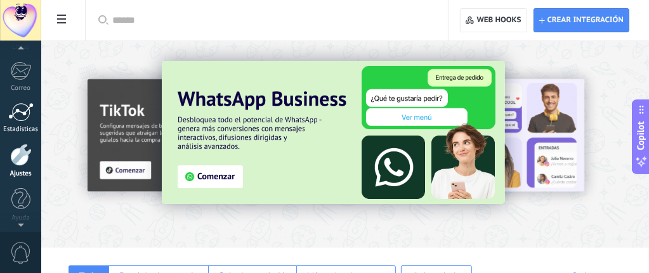
click at [22, 112] on div at bounding box center [20, 112] width 25 height 19
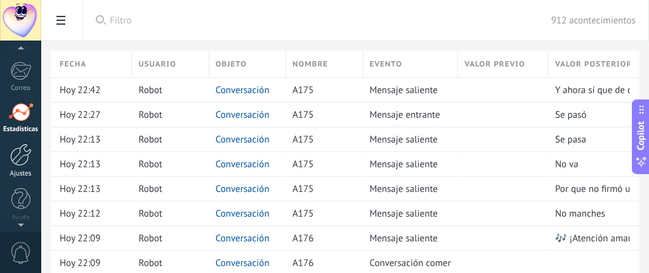
click at [20, 151] on div at bounding box center [21, 155] width 22 height 22
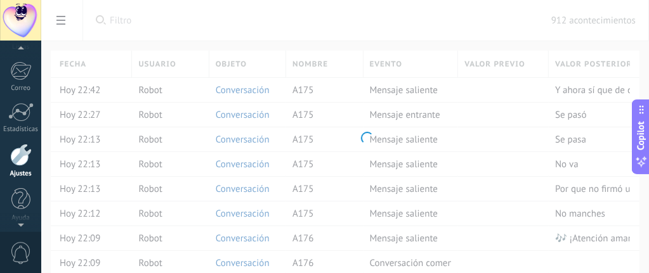
click at [20, 151] on div at bounding box center [21, 155] width 22 height 22
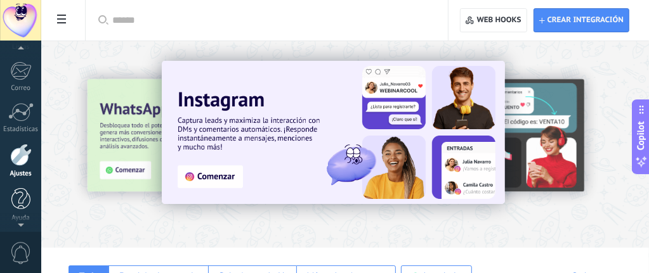
click at [17, 204] on div at bounding box center [20, 199] width 19 height 22
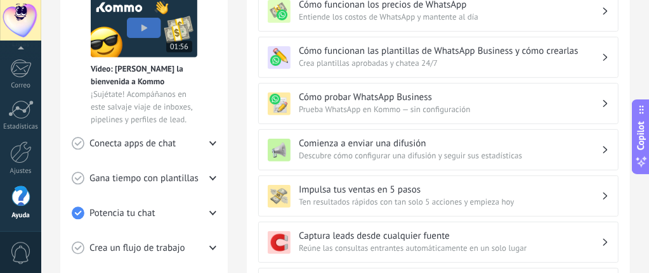
scroll to position [281, 0]
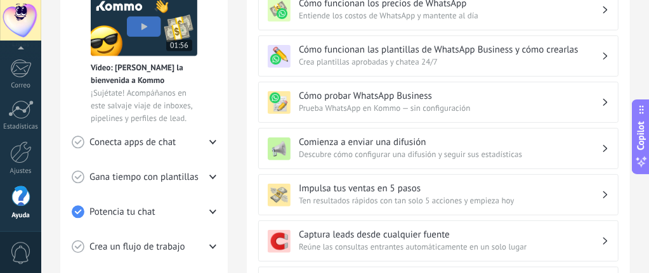
click at [209, 133] on div "Conecta apps de chat" at bounding box center [144, 142] width 145 height 35
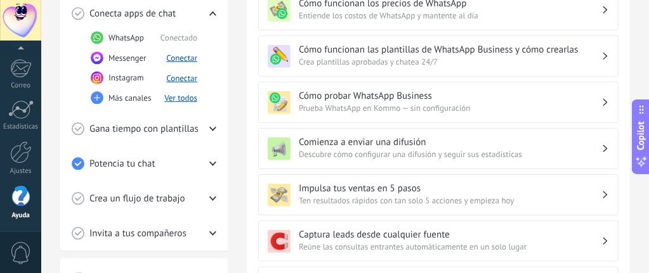
click at [102, 39] on circle at bounding box center [97, 38] width 13 height 13
click at [114, 35] on span "WhatsApp" at bounding box center [126, 38] width 36 height 13
click at [118, 36] on span "WhatsApp" at bounding box center [126, 38] width 36 height 13
click at [161, 131] on span "Gana tiempo con plantillas" at bounding box center [143, 129] width 109 height 13
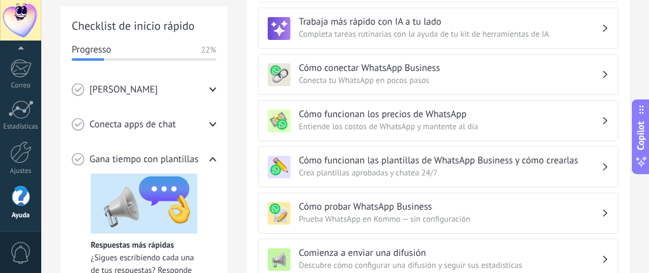
scroll to position [167, 0]
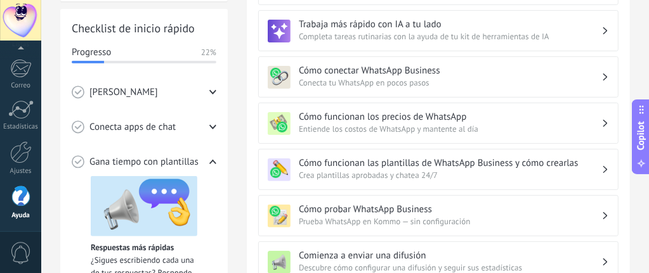
click at [209, 91] on icon at bounding box center [212, 92] width 7 height 7
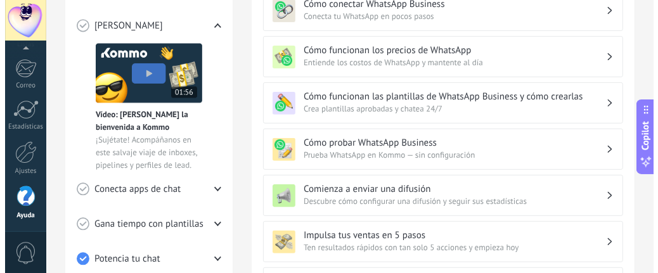
scroll to position [278, 0]
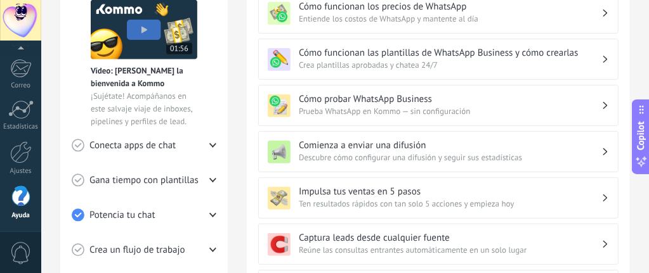
click at [214, 142] on icon at bounding box center [212, 145] width 7 height 7
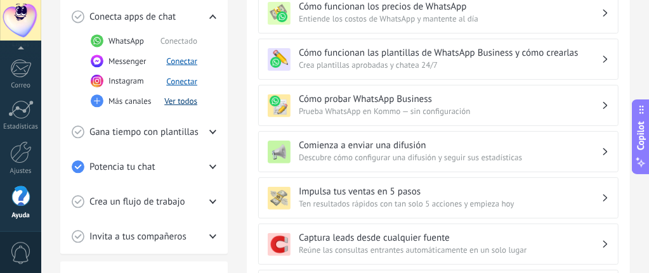
click at [188, 100] on button "Ver todos" at bounding box center [180, 101] width 33 height 11
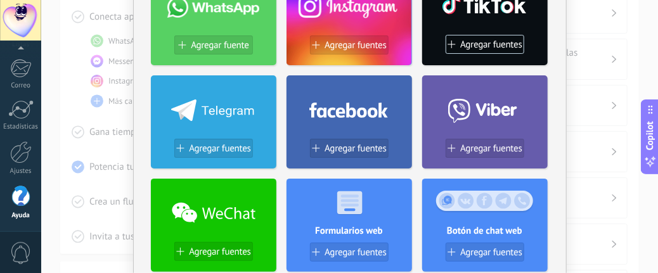
scroll to position [117, 0]
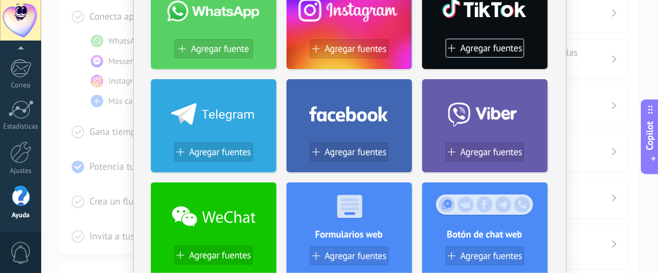
click at [208, 31] on div at bounding box center [214, 8] width 126 height 55
click at [590, 100] on div "No hay resultados Fuentes de leads Agregar fuente Agregar fuentes Agregar fuent…" at bounding box center [349, 136] width 617 height 273
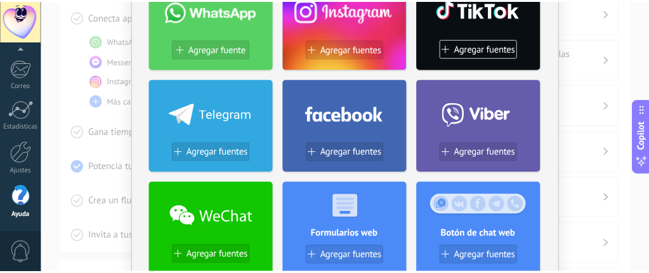
scroll to position [0, 0]
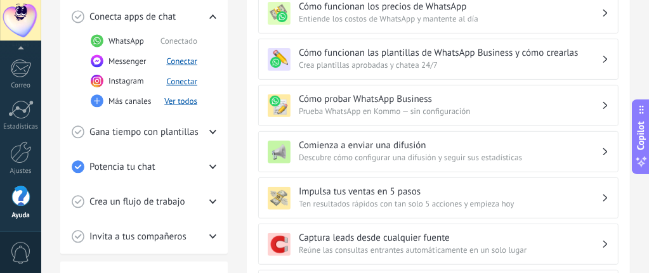
click at [175, 91] on div "WhatsApp Conectado Messenger Conectar Instagram Conectar Más canales Ver todos" at bounding box center [144, 71] width 107 height 74
click at [130, 39] on span "WhatsApp" at bounding box center [126, 41] width 36 height 13
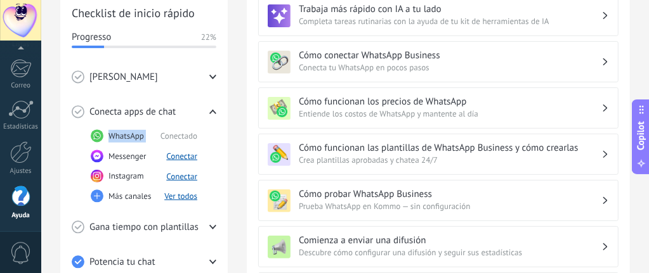
scroll to position [176, 0]
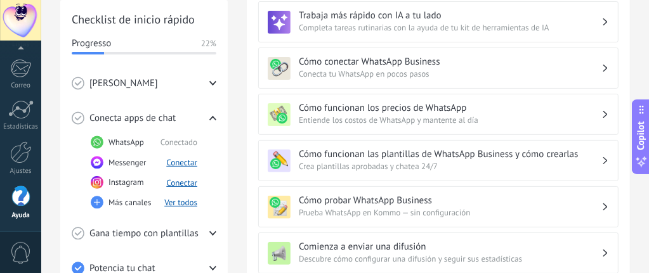
click at [214, 116] on icon at bounding box center [212, 118] width 7 height 7
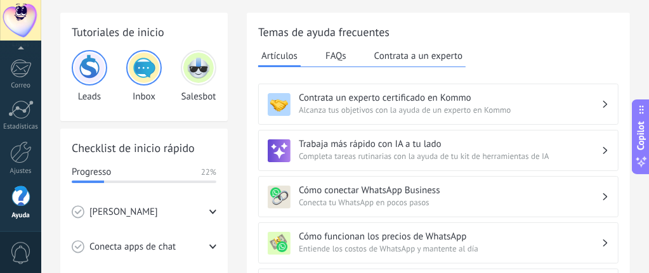
scroll to position [0, 0]
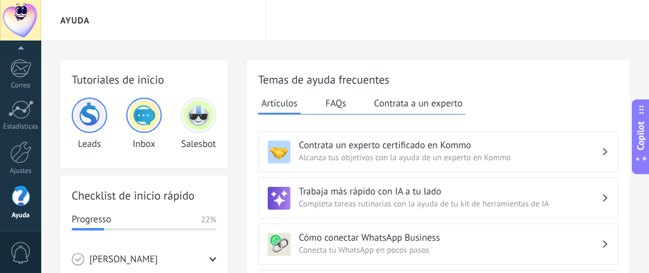
click at [144, 115] on img at bounding box center [144, 115] width 30 height 30
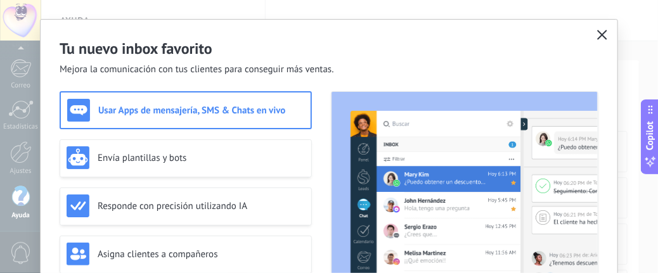
click at [601, 32] on icon "button" at bounding box center [602, 35] width 10 height 10
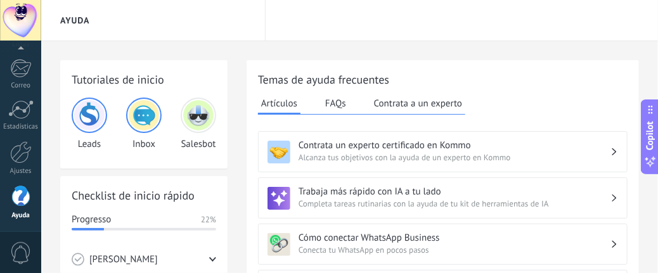
click at [601, 32] on div at bounding box center [329, 136] width 658 height 273
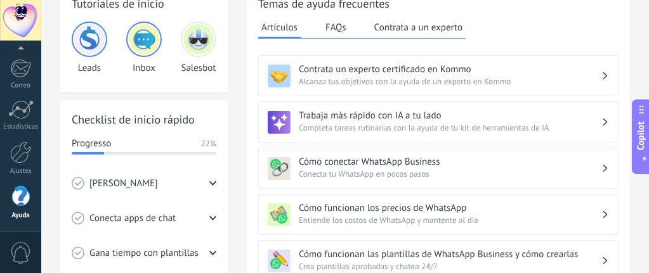
scroll to position [133, 0]
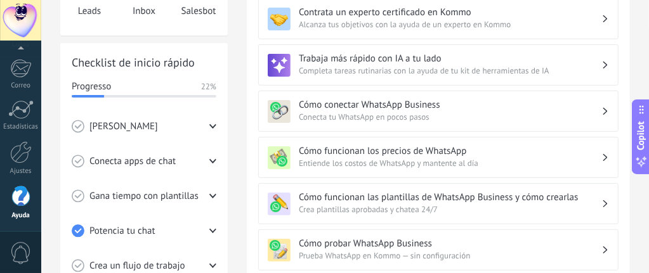
click at [126, 159] on span "Conecta apps de chat" at bounding box center [132, 161] width 86 height 13
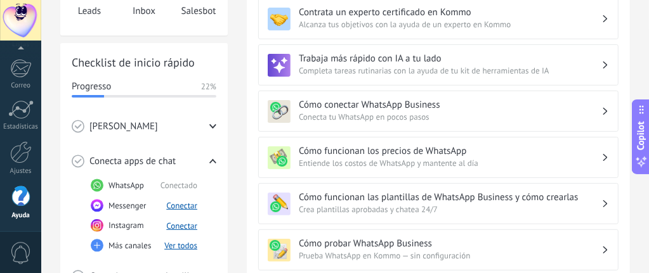
click at [122, 180] on span "WhatsApp" at bounding box center [126, 185] width 36 height 13
click at [96, 226] on icon at bounding box center [97, 226] width 8 height 8
click at [37, 202] on link "Ayuda" at bounding box center [20, 203] width 41 height 34
click at [23, 146] on div at bounding box center [21, 152] width 22 height 22
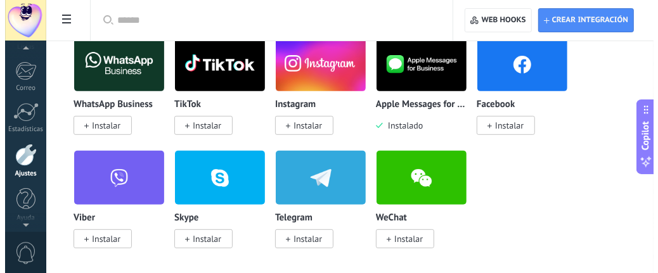
scroll to position [291, 0]
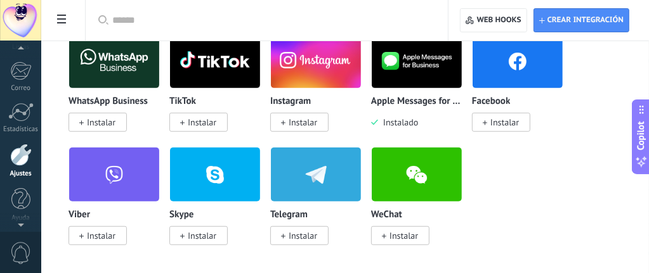
click at [117, 71] on img at bounding box center [114, 61] width 90 height 62
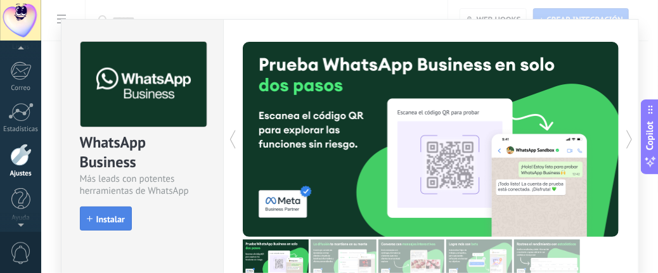
click at [101, 216] on span "Instalar" at bounding box center [110, 219] width 29 height 9
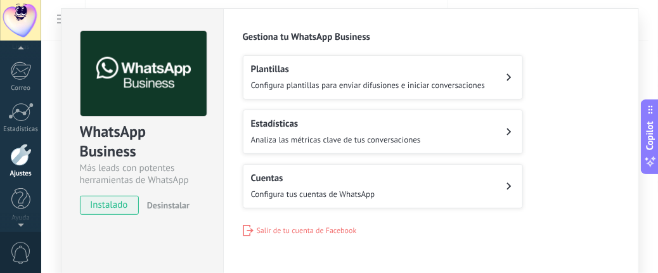
scroll to position [0, 0]
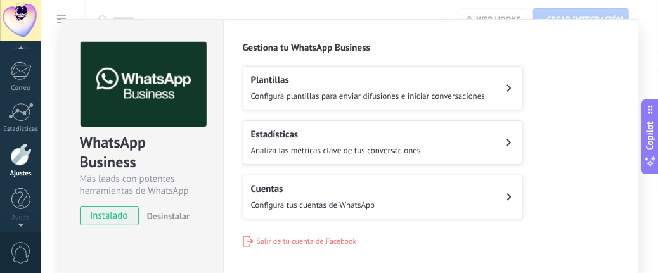
click at [110, 219] on span "instalado" at bounding box center [110, 216] width 58 height 19
click at [23, 160] on div at bounding box center [21, 155] width 22 height 22
click at [23, 98] on div "Panel Leads 50 Chats WhatsApp Clientes" at bounding box center [20, 18] width 41 height 434
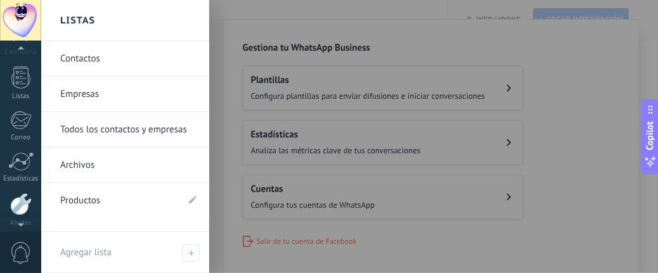
click at [23, 98] on div "Listas" at bounding box center [21, 97] width 37 height 8
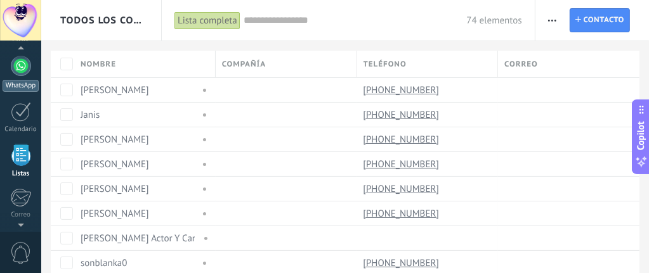
click at [20, 68] on div at bounding box center [21, 66] width 20 height 20
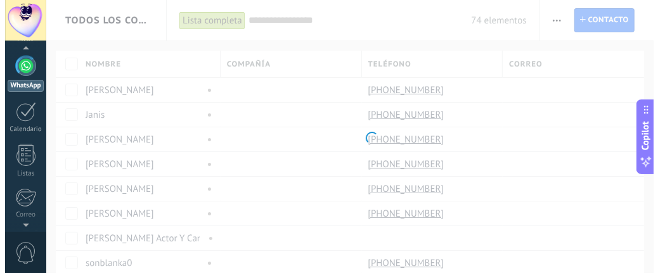
scroll to position [36, 0]
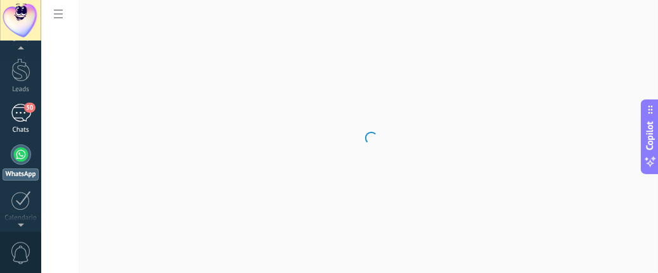
click at [17, 115] on div "50" at bounding box center [21, 113] width 20 height 18
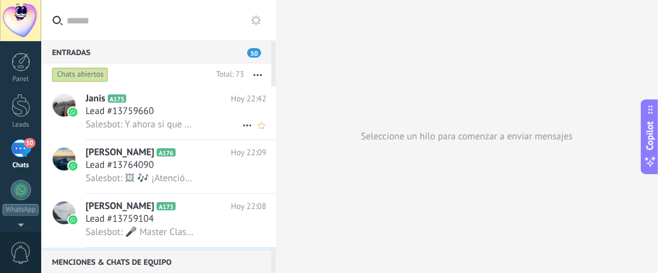
click at [111, 105] on h2 "[PERSON_NAME] A175" at bounding box center [158, 99] width 145 height 13
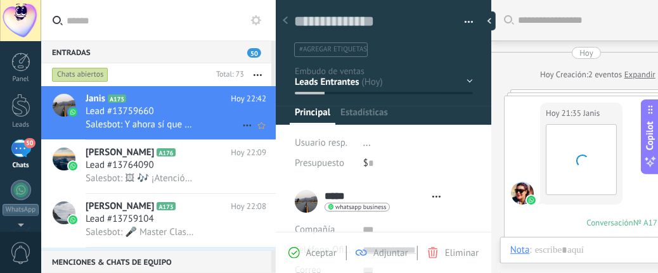
type textarea "**********"
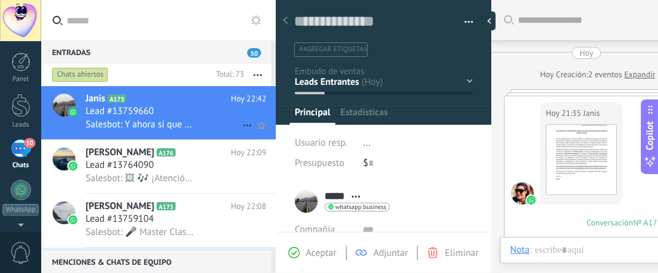
scroll to position [455, 0]
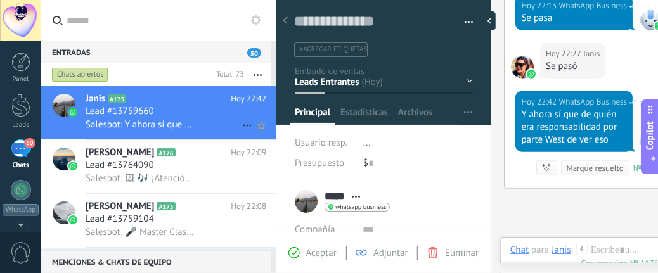
click at [153, 97] on h2 "[PERSON_NAME] A175" at bounding box center [158, 99] width 145 height 13
click at [259, 75] on use "button" at bounding box center [258, 75] width 8 height 2
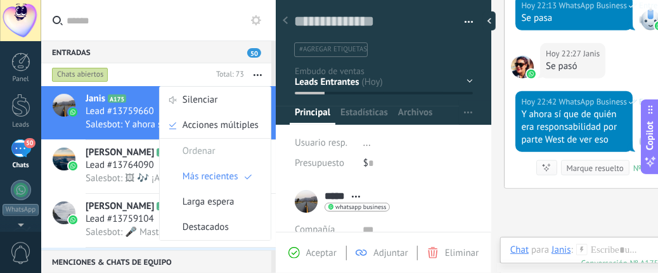
click at [254, 51] on span "50" at bounding box center [254, 53] width 14 height 10
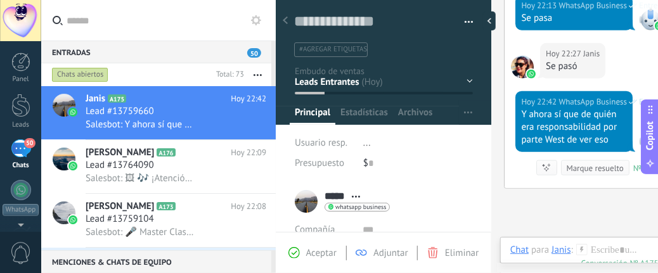
click at [260, 18] on icon at bounding box center [256, 20] width 10 height 10
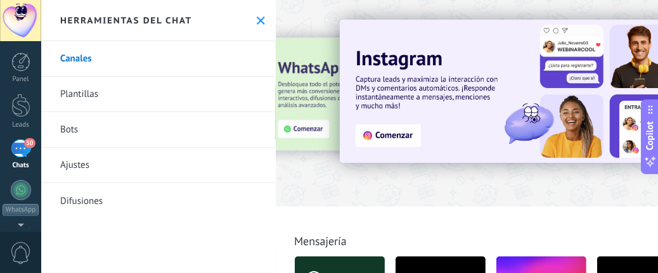
scroll to position [138, 0]
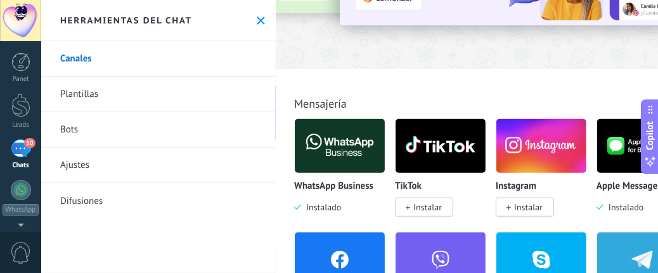
click at [327, 135] on img at bounding box center [340, 146] width 90 height 62
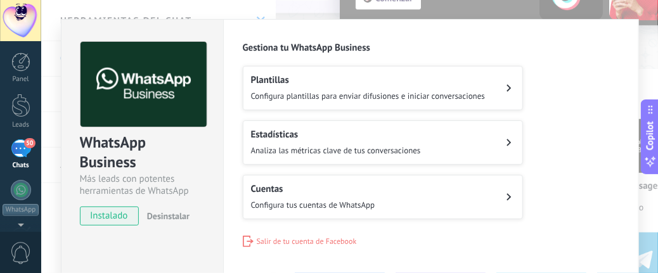
click at [367, 81] on h2 "Plantillas" at bounding box center [368, 80] width 235 height 12
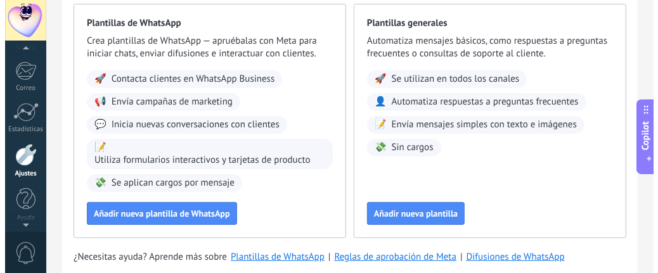
scroll to position [108, 0]
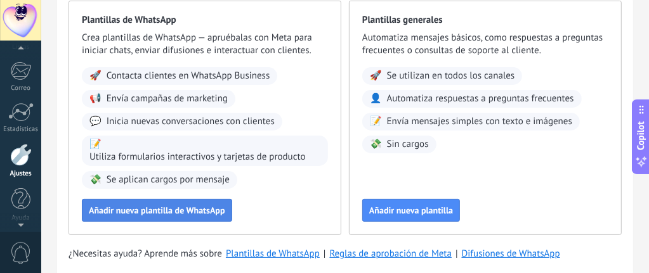
click at [190, 213] on span "Añadir nueva plantilla de WhatsApp" at bounding box center [157, 210] width 136 height 9
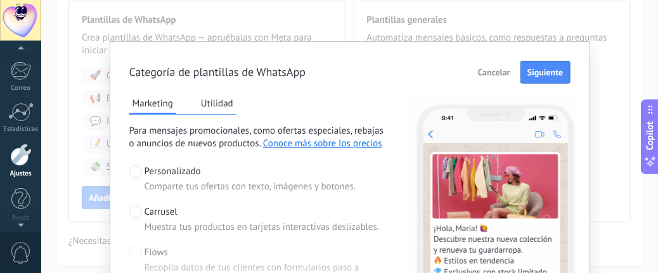
click at [493, 73] on span "Cancelar" at bounding box center [494, 72] width 32 height 9
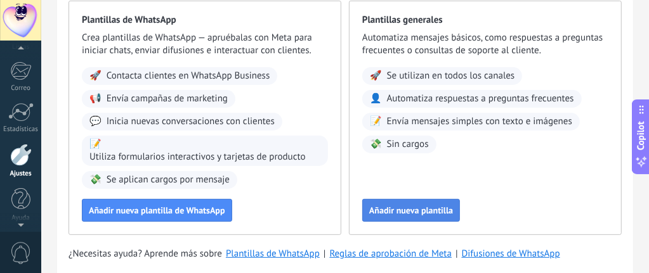
click at [388, 213] on span "Añadir nueva plantilla" at bounding box center [411, 210] width 84 height 9
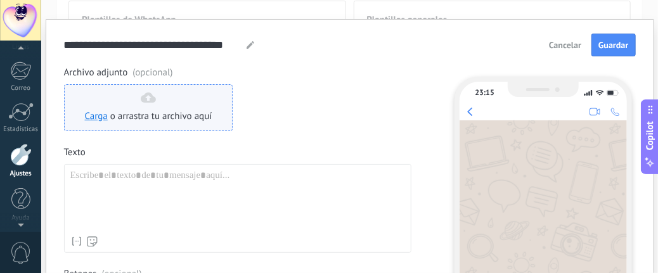
click at [142, 105] on div "Carga o arrastra tu archivo aquí Arrastra aquí" at bounding box center [148, 108] width 127 height 30
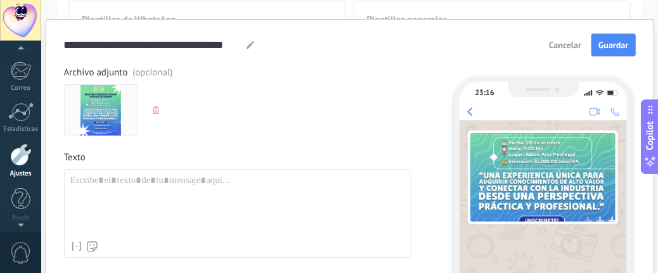
click at [175, 187] on div at bounding box center [237, 205] width 335 height 60
paste div
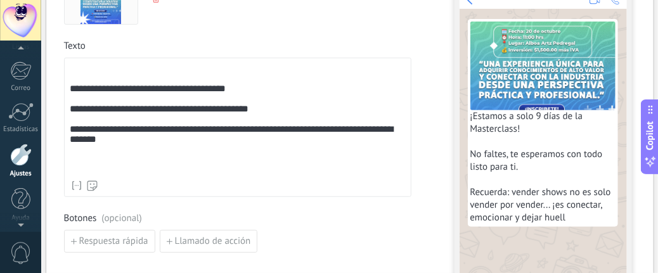
scroll to position [0, 0]
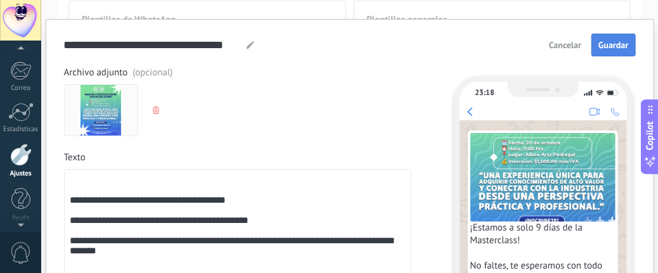
click at [611, 44] on span "Guardar" at bounding box center [614, 45] width 30 height 9
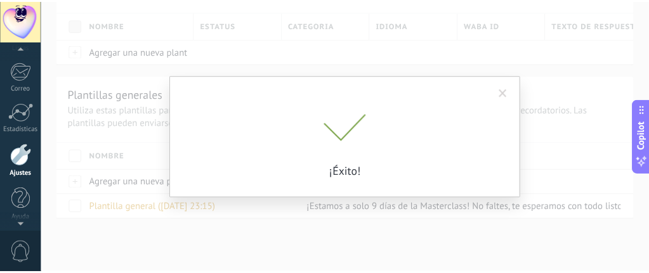
scroll to position [94, 0]
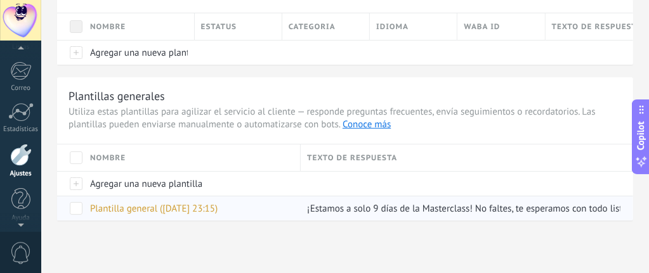
click at [77, 209] on span at bounding box center [76, 208] width 13 height 13
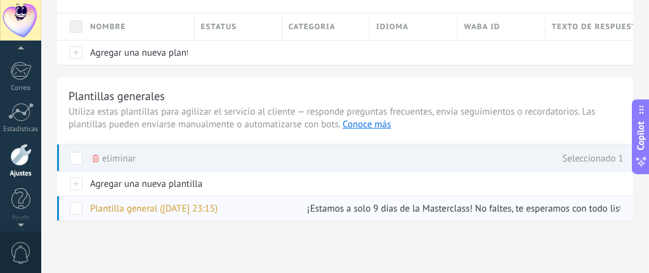
click at [518, 230] on div "Plantillas Plantillas de WhatsApp Utiliza estas plantillas para iniciar convers…" at bounding box center [345, 90] width 608 height 368
click at [572, 245] on div "Plantillas Plantillas de WhatsApp Utiliza estas plantillas para iniciar convers…" at bounding box center [345, 90] width 608 height 368
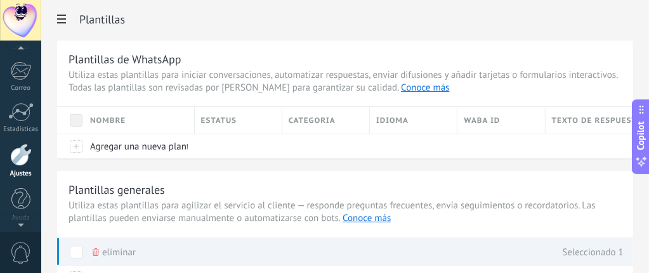
click at [62, 19] on use at bounding box center [61, 19] width 9 height 9
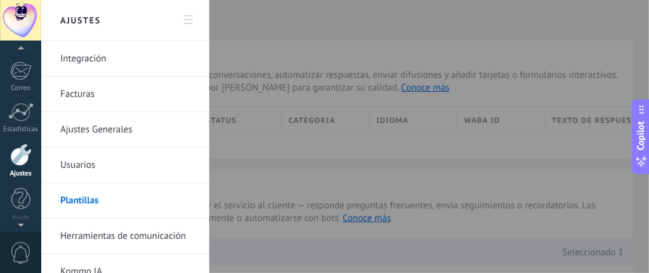
click at [62, 19] on h2 "Ajustes" at bounding box center [125, 20] width 136 height 41
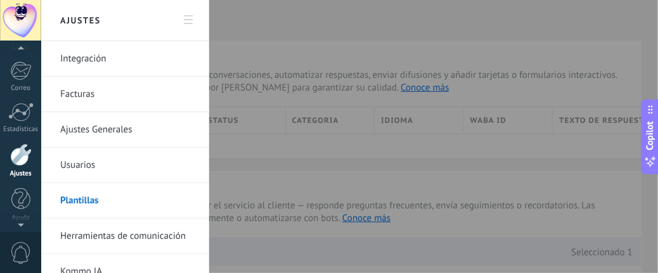
click at [346, 53] on div at bounding box center [329, 136] width 658 height 273
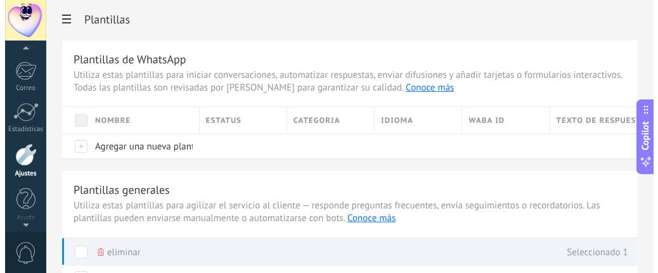
scroll to position [94, 0]
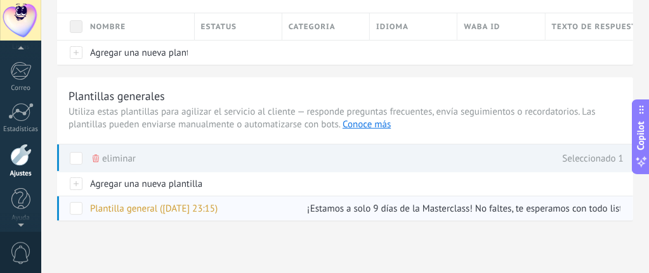
click at [171, 209] on span "Plantilla general (11.10.2025 23:15)" at bounding box center [153, 209] width 127 height 12
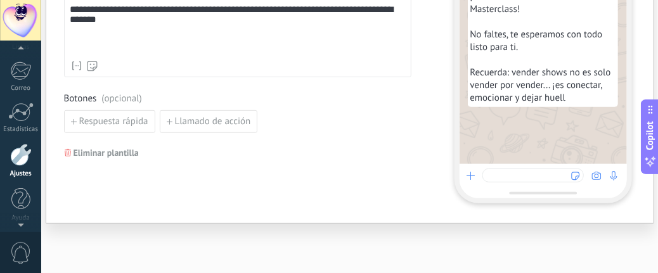
scroll to position [238, 0]
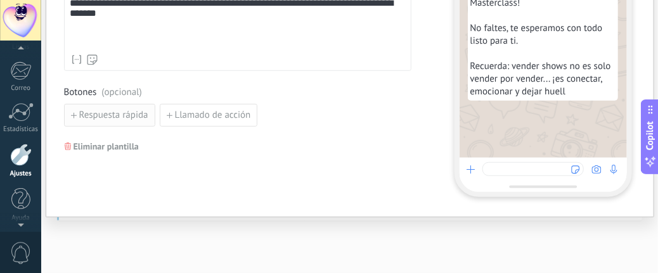
click at [105, 113] on span "Respuesta rápida" at bounding box center [113, 115] width 69 height 9
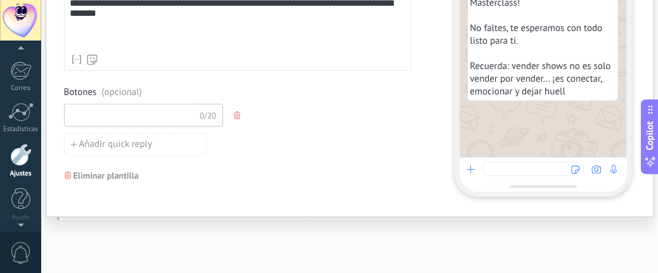
click at [117, 115] on input at bounding box center [132, 115] width 135 height 20
click at [110, 140] on span "Añadir quick reply" at bounding box center [116, 144] width 74 height 9
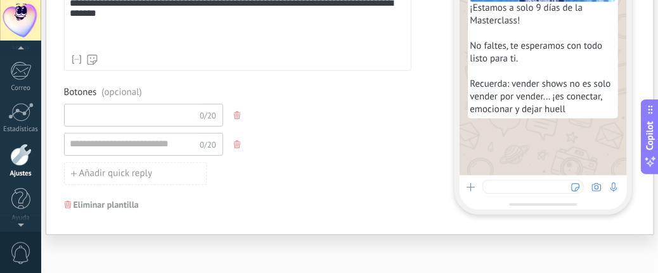
click at [109, 115] on input at bounding box center [132, 115] width 135 height 20
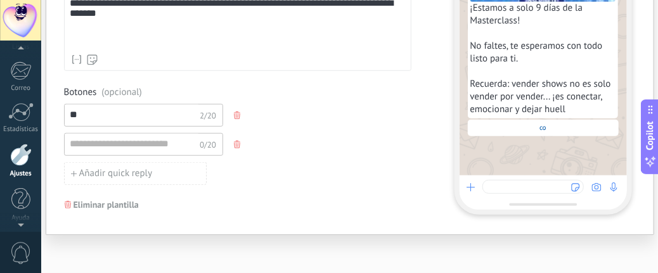
type input "*"
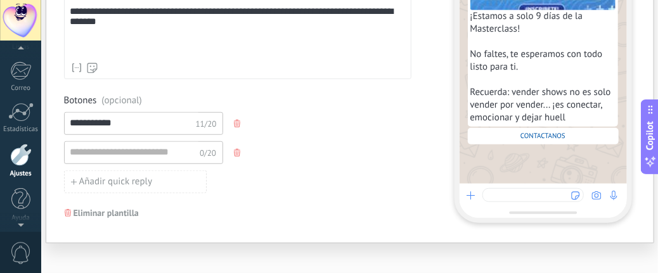
scroll to position [229, 0]
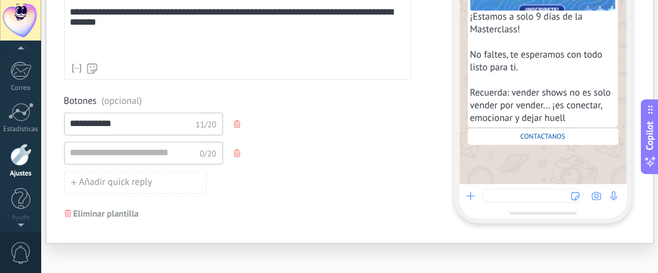
type input "**********"
click at [99, 143] on input at bounding box center [132, 153] width 135 height 20
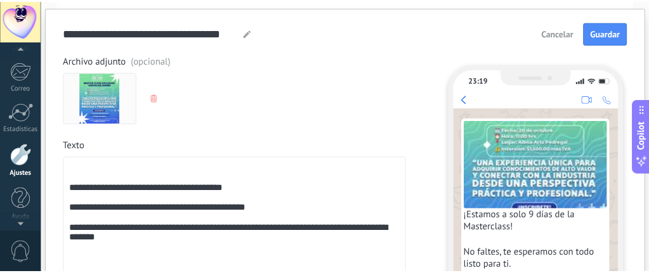
scroll to position [0, 0]
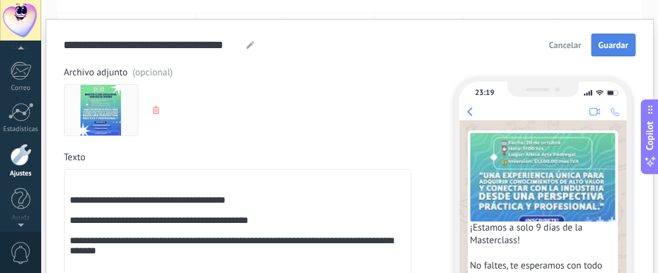
type input "**********"
click at [610, 44] on span "Guardar" at bounding box center [614, 45] width 30 height 9
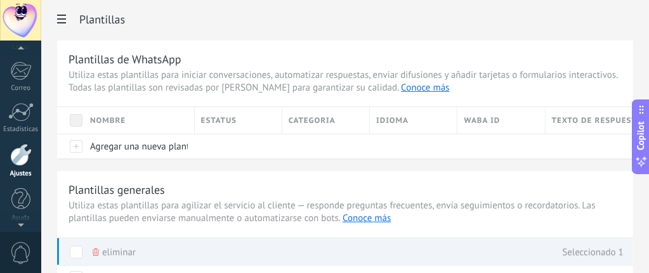
scroll to position [94, 0]
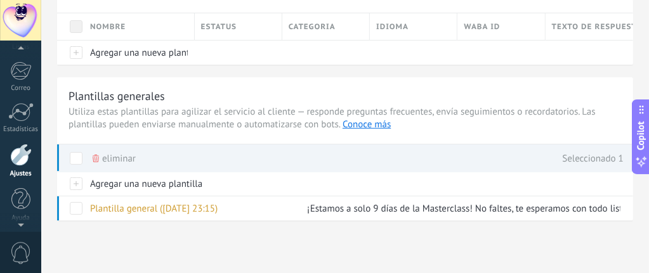
click at [18, 150] on div at bounding box center [21, 155] width 22 height 22
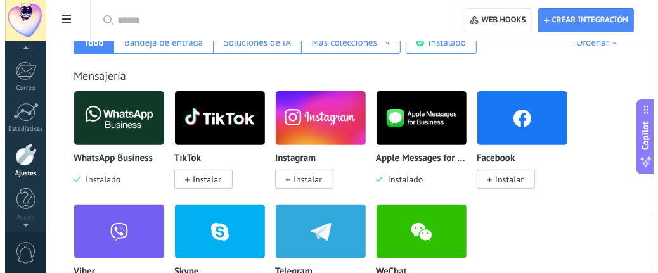
scroll to position [238, 0]
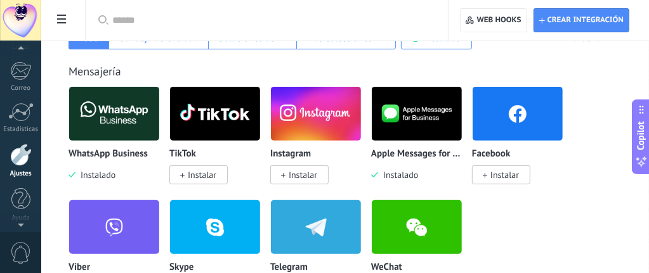
click at [110, 114] on img at bounding box center [114, 114] width 90 height 62
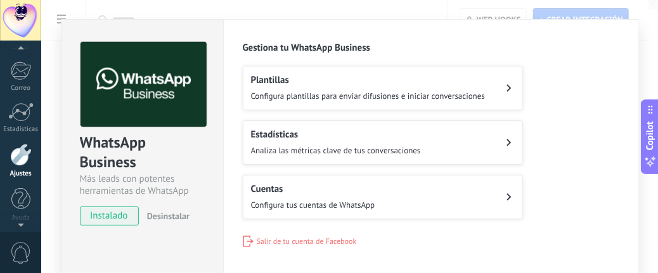
click at [303, 202] on span "Configura tus cuentas de WhatsApp" at bounding box center [313, 205] width 124 height 11
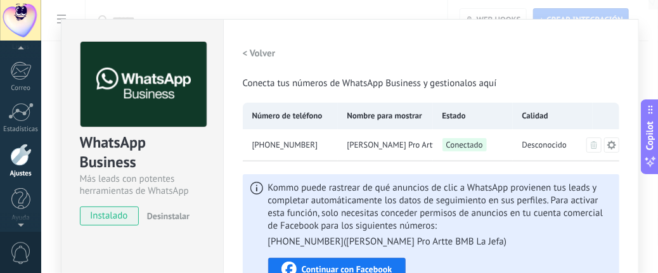
click at [609, 145] on icon at bounding box center [612, 145] width 10 height 10
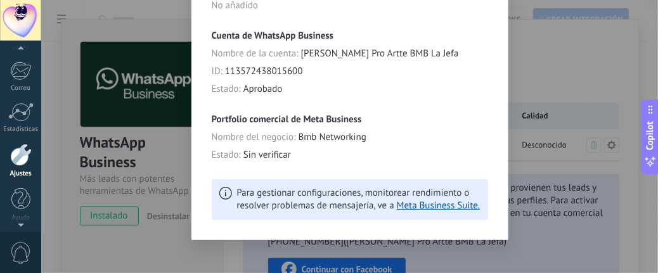
scroll to position [440, 0]
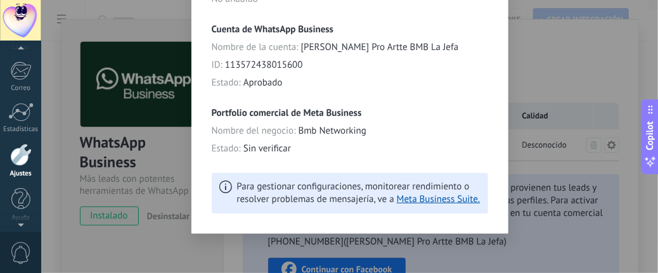
click at [585, 81] on div "**********" at bounding box center [349, 136] width 617 height 273
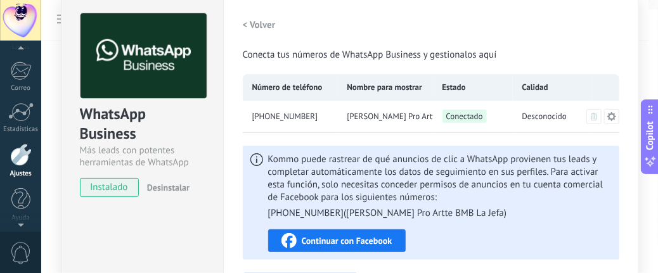
scroll to position [28, 0]
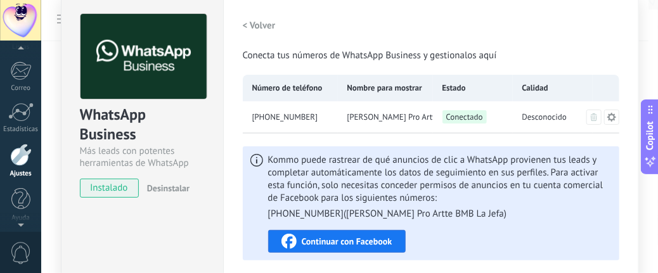
click at [21, 160] on div at bounding box center [21, 155] width 22 height 22
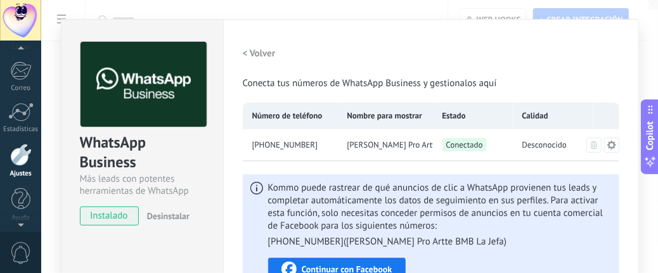
click at [252, 53] on h2 "< Volver" at bounding box center [259, 54] width 33 height 12
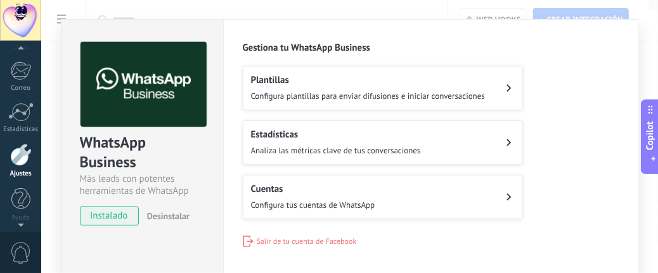
click at [282, 195] on div "Cuentas Configura tus cuentas de WhatsApp" at bounding box center [313, 197] width 124 height 28
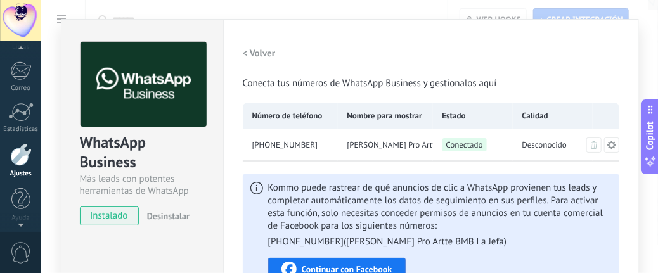
click at [609, 145] on icon at bounding box center [612, 145] width 10 height 10
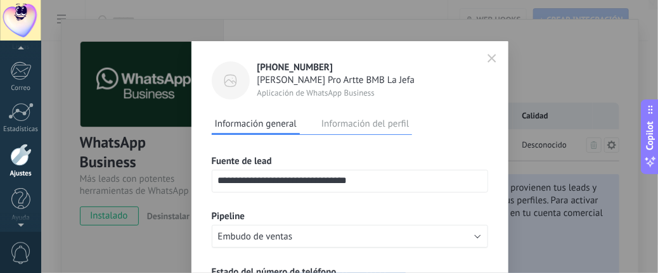
click at [384, 124] on button "Información del perfil" at bounding box center [365, 123] width 94 height 19
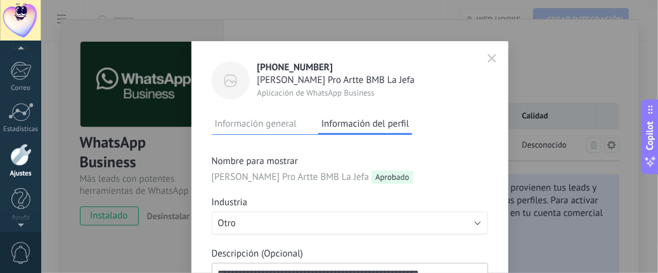
click at [490, 56] on icon "button" at bounding box center [492, 58] width 9 height 9
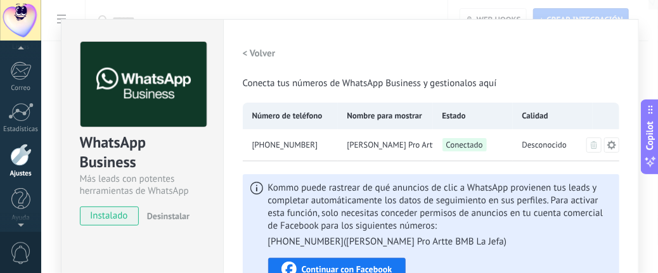
click at [531, 150] on span "Desconocido" at bounding box center [545, 145] width 45 height 13
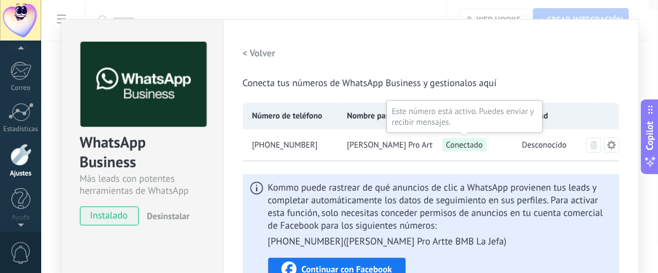
click at [462, 145] on span "Conectado" at bounding box center [465, 144] width 44 height 13
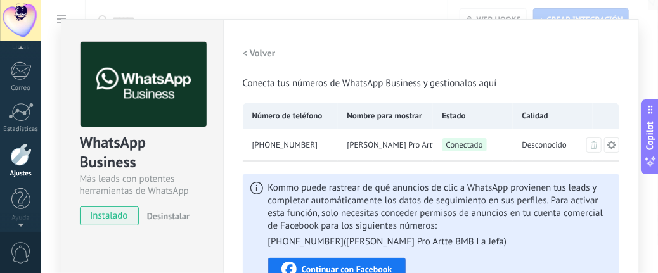
click at [257, 48] on h2 "< Volver" at bounding box center [259, 54] width 33 height 12
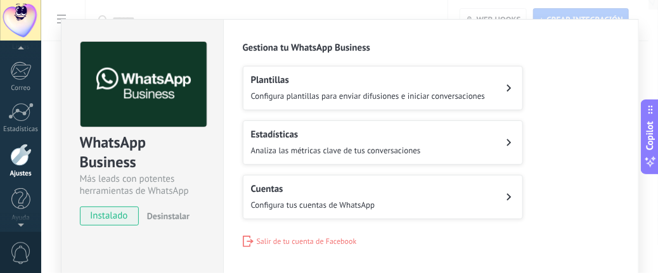
click at [306, 48] on h2 "Gestiona tu WhatsApp Business" at bounding box center [431, 48] width 377 height 12
click at [429, 10] on div "WhatsApp Business Más leads con potentes herramientas de WhatsApp instalado Des…" at bounding box center [349, 136] width 617 height 273
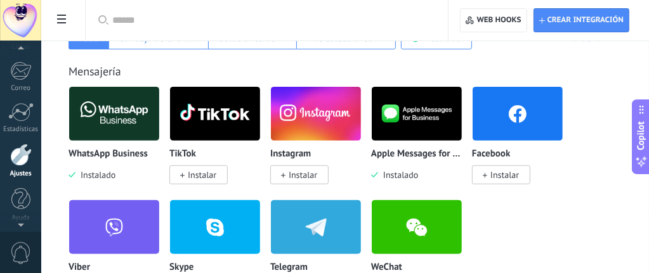
click at [18, 152] on div at bounding box center [21, 155] width 22 height 22
click at [100, 135] on img at bounding box center [114, 114] width 90 height 62
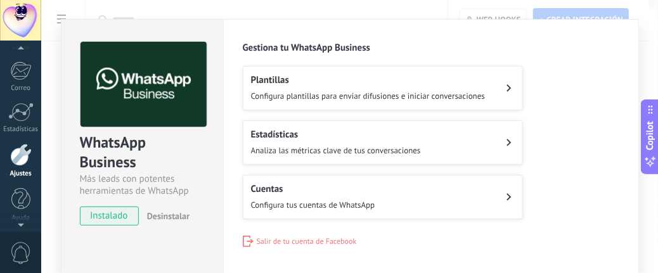
click at [268, 204] on span "Configura tus cuentas de WhatsApp" at bounding box center [313, 205] width 124 height 11
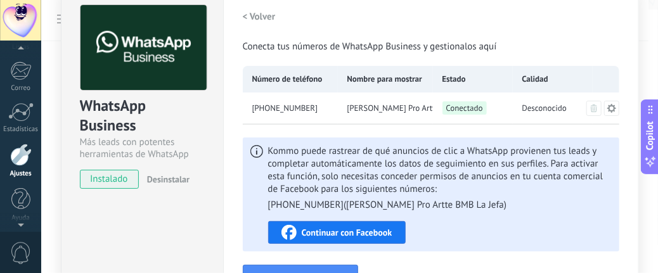
scroll to position [36, 0]
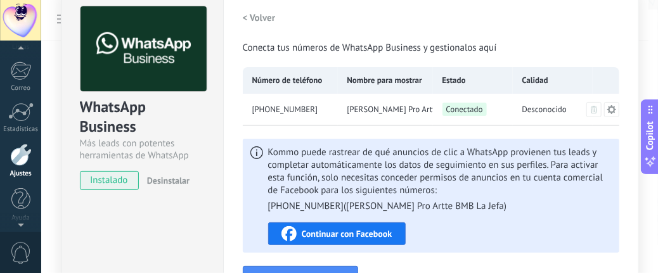
drag, startPoint x: 611, startPoint y: 105, endPoint x: 627, endPoint y: 98, distance: 17.6
drag, startPoint x: 627, startPoint y: 98, endPoint x: 640, endPoint y: 84, distance: 18.8
click at [640, 84] on div "WhatsApp Business Más leads con potentes herramientas de WhatsApp instalado Des…" at bounding box center [349, 136] width 617 height 273
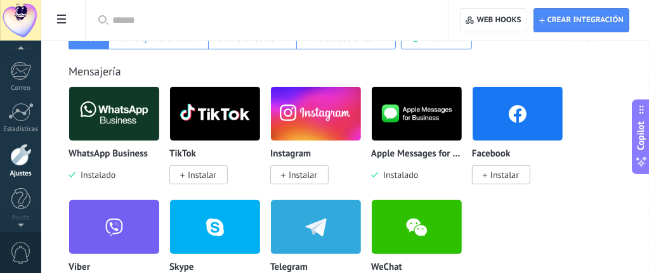
click at [94, 114] on img at bounding box center [114, 114] width 90 height 62
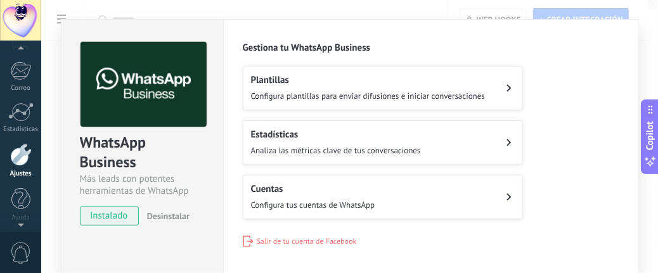
click at [363, 187] on h2 "Cuentas" at bounding box center [313, 189] width 124 height 12
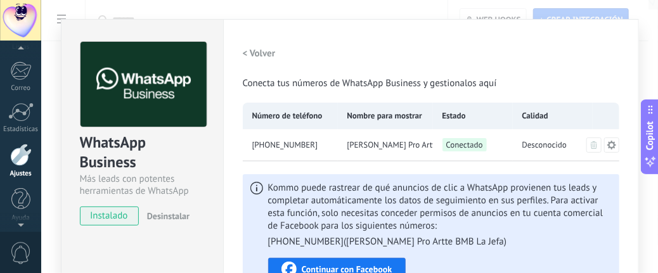
click at [612, 148] on icon at bounding box center [612, 145] width 10 height 10
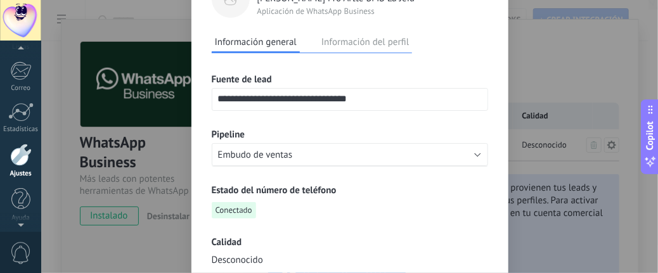
scroll to position [82, 0]
click at [478, 148] on button "Embudo de ventas" at bounding box center [350, 154] width 277 height 23
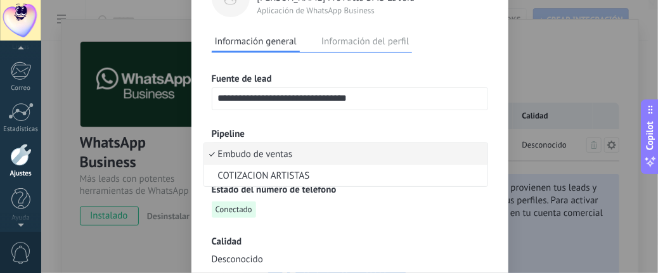
click at [478, 148] on span "Embudo de ventas" at bounding box center [344, 154] width 280 height 12
click at [466, 128] on h3 "Pipeline" at bounding box center [350, 134] width 277 height 12
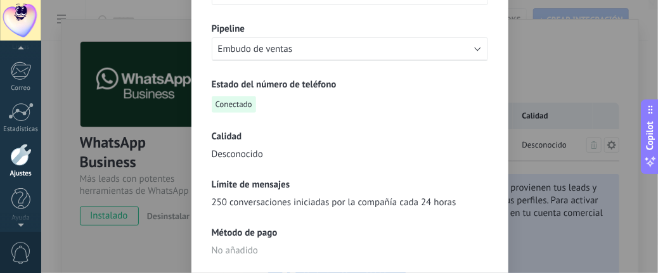
scroll to position [188, 0]
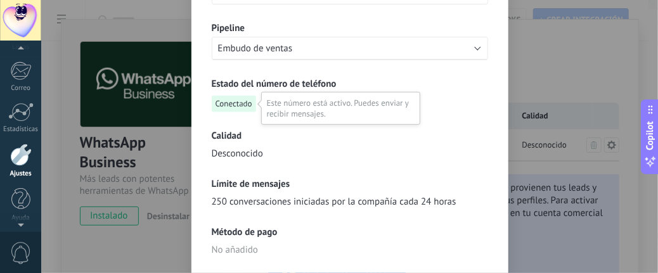
click at [236, 96] on span "Conectado" at bounding box center [234, 104] width 44 height 16
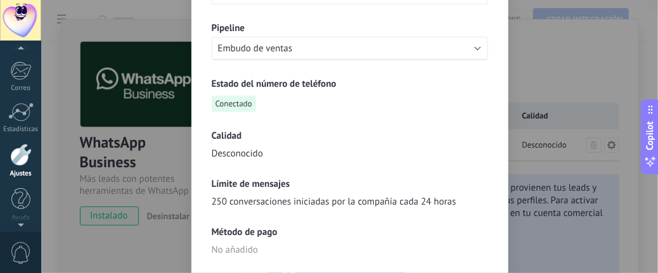
click at [276, 156] on div "Calidad Desconocido" at bounding box center [350, 145] width 277 height 30
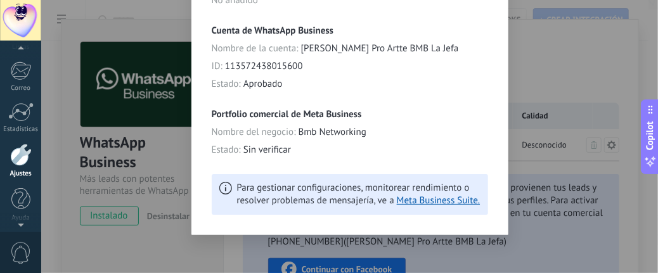
scroll to position [440, 0]
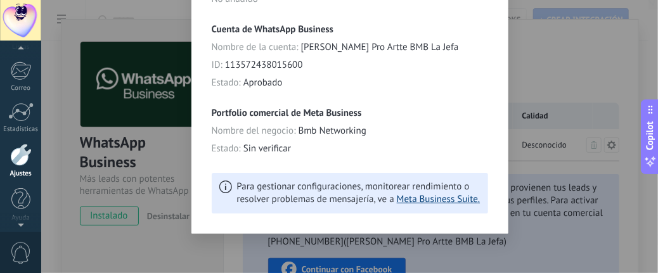
click at [429, 200] on link "Meta Business Suite." at bounding box center [438, 199] width 83 height 12
click at [162, 149] on div "**********" at bounding box center [349, 136] width 617 height 273
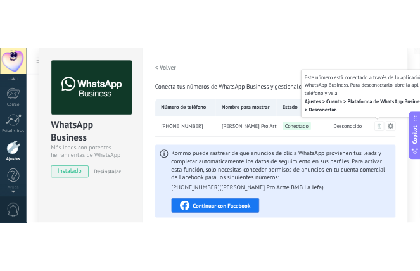
scroll to position [23, 0]
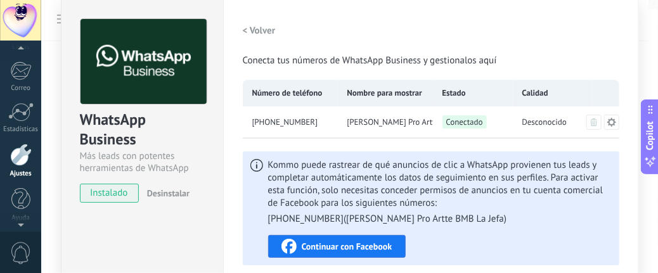
type textarea "**********"
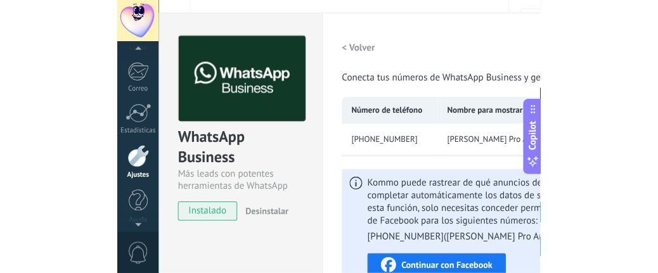
scroll to position [4, 0]
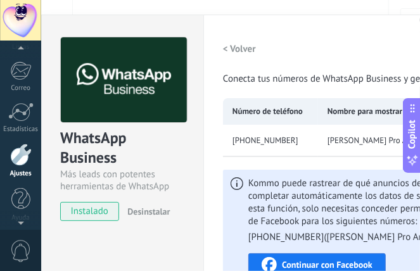
click at [382, 121] on div "Nombre para mostrar" at bounding box center [365, 111] width 95 height 27
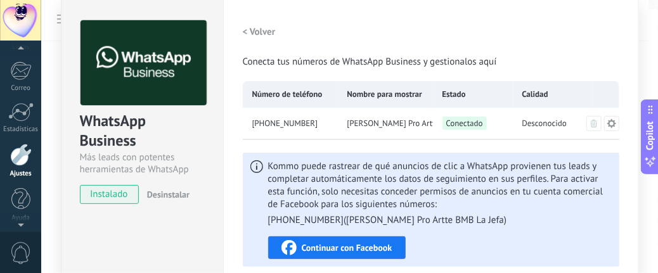
scroll to position [21, 0]
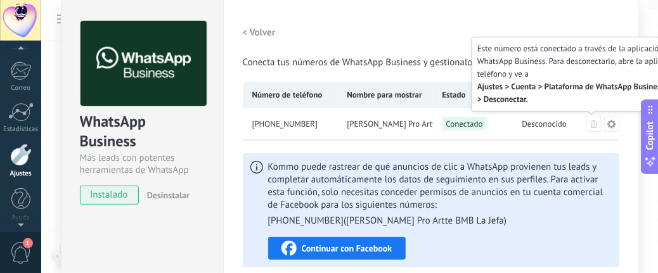
click at [592, 125] on icon at bounding box center [594, 125] width 6 height 8
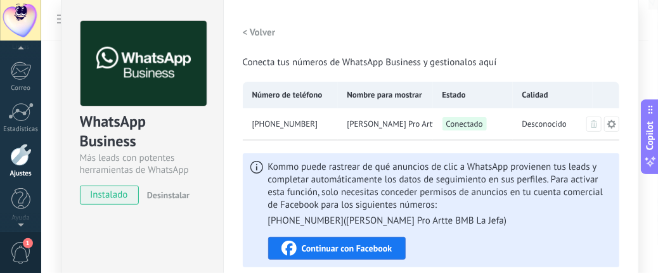
click at [587, 147] on div "< Volver Conecta tus números de WhatsApp Business y gestionalos aquí Número de …" at bounding box center [431, 163] width 377 height 284
click at [613, 123] on icon at bounding box center [611, 123] width 9 height 9
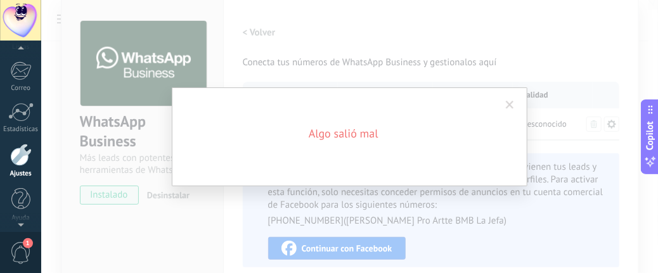
click at [525, 225] on div "Algo salió mal" at bounding box center [349, 136] width 617 height 273
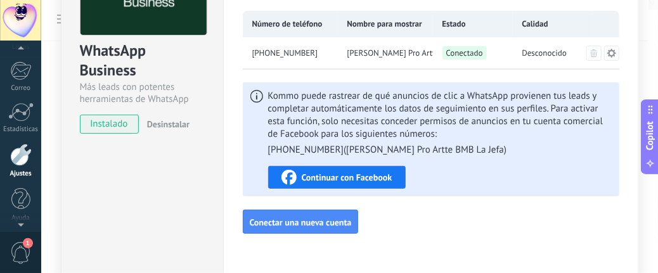
scroll to position [93, 0]
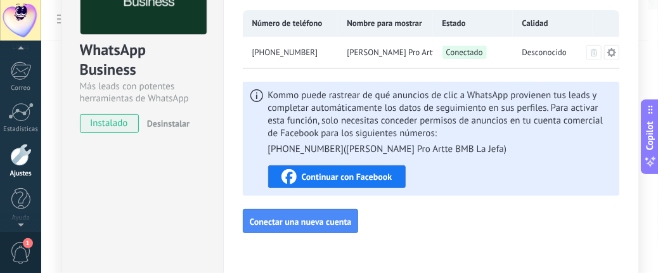
click at [159, 122] on span "Desinstalar" at bounding box center [168, 123] width 42 height 11
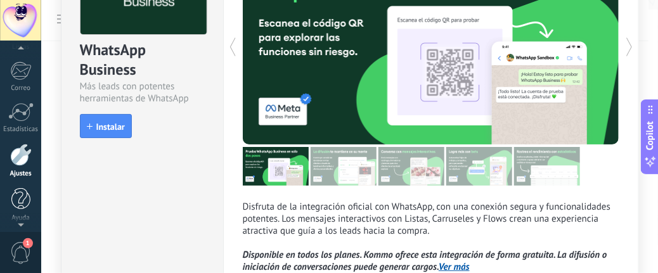
click at [20, 196] on div at bounding box center [20, 199] width 19 height 22
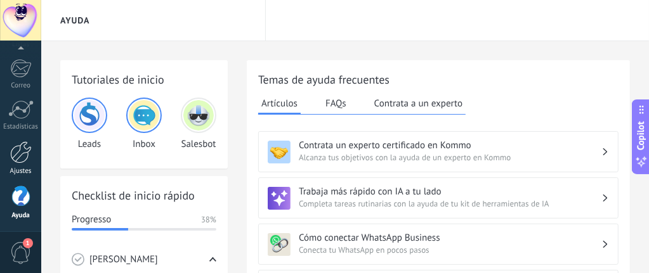
click at [22, 159] on div at bounding box center [21, 152] width 22 height 22
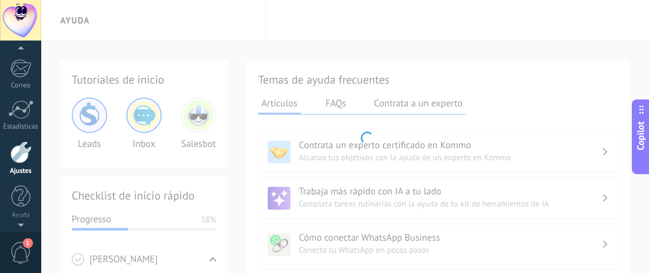
scroll to position [251, 0]
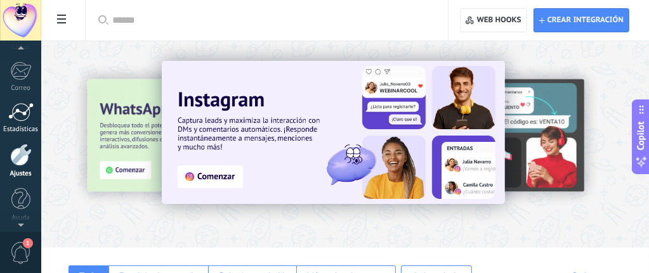
click at [18, 117] on div at bounding box center [20, 112] width 25 height 19
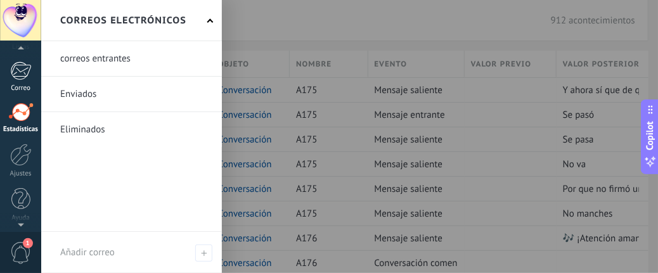
click at [22, 72] on div at bounding box center [20, 71] width 21 height 19
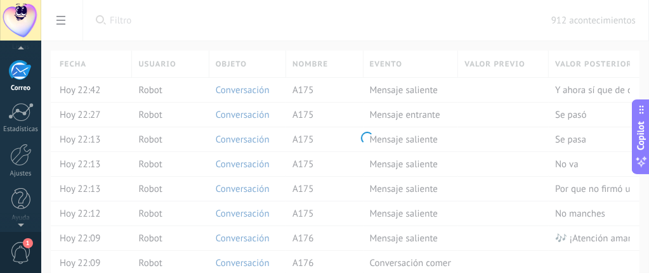
scroll to position [168, 0]
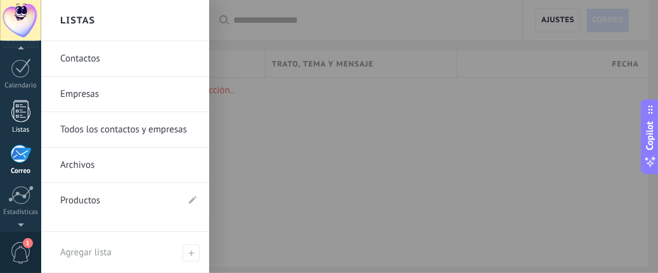
click at [19, 108] on div at bounding box center [20, 111] width 19 height 22
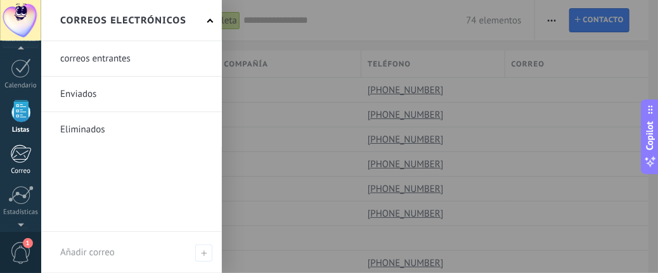
click at [17, 153] on div at bounding box center [20, 154] width 21 height 19
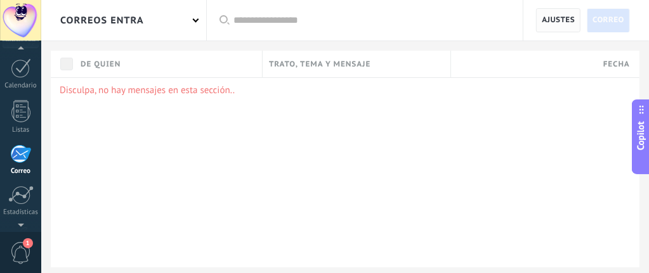
click at [556, 28] on span "Ajustes" at bounding box center [558, 20] width 33 height 23
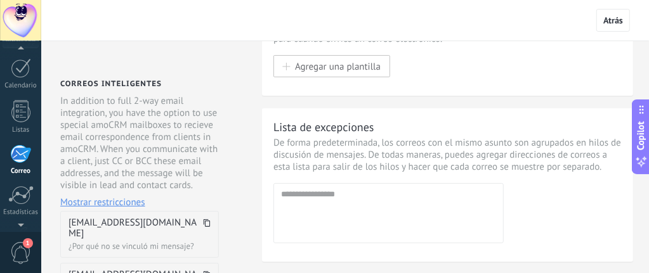
scroll to position [56, 0]
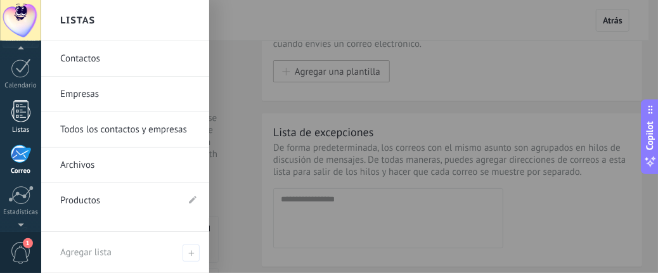
click at [24, 122] on link "Listas" at bounding box center [20, 117] width 41 height 34
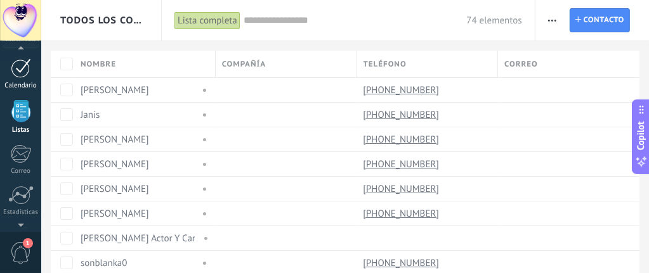
click at [22, 70] on div at bounding box center [21, 68] width 20 height 20
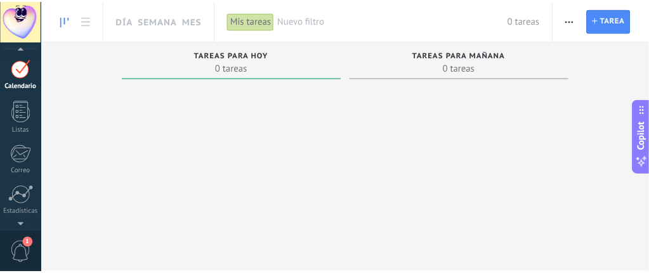
scroll to position [82, 0]
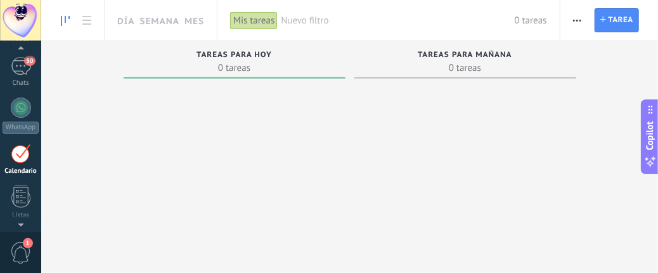
click at [581, 16] on span "button" at bounding box center [577, 20] width 8 height 24
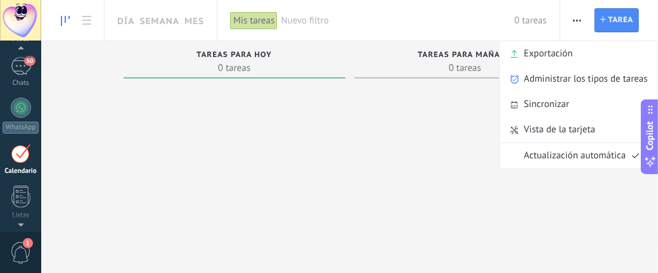
click at [20, 156] on div at bounding box center [21, 154] width 20 height 20
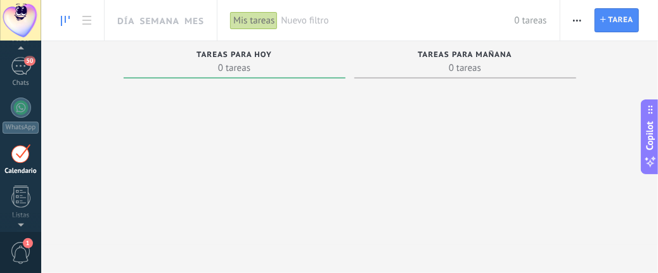
click at [583, 20] on button "button" at bounding box center [577, 20] width 18 height 24
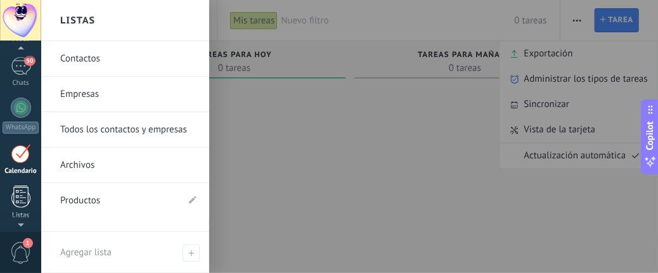
click at [22, 195] on div at bounding box center [20, 197] width 19 height 22
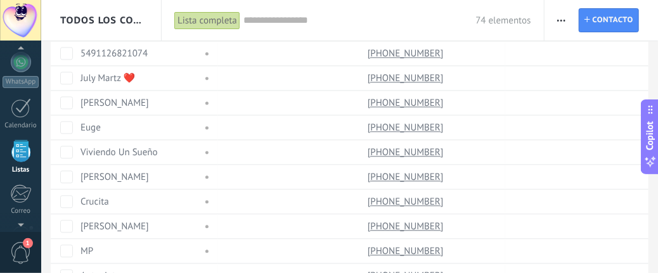
scroll to position [157, 0]
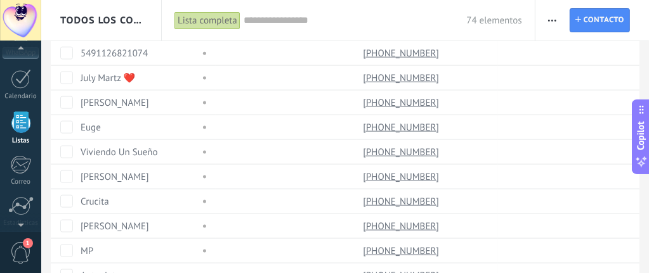
click at [23, 242] on span "1" at bounding box center [28, 243] width 10 height 10
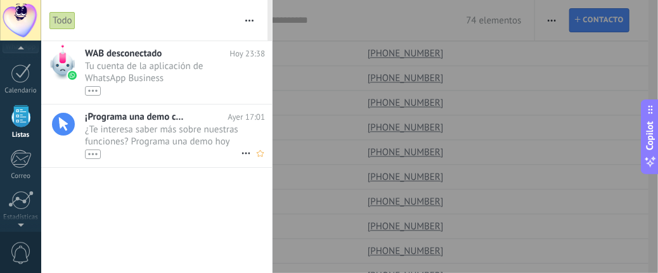
scroll to position [124, 0]
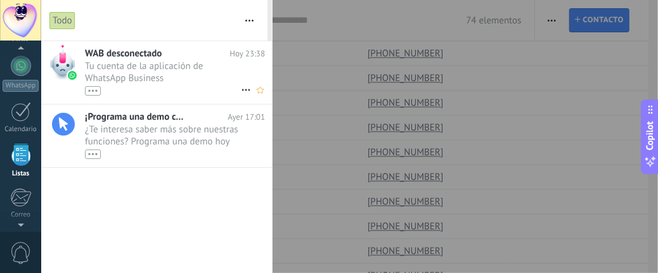
click at [160, 77] on span "Tu cuenta de la aplicación de WhatsApp Business 113572438015600 ha sido descone…" at bounding box center [163, 78] width 156 height 36
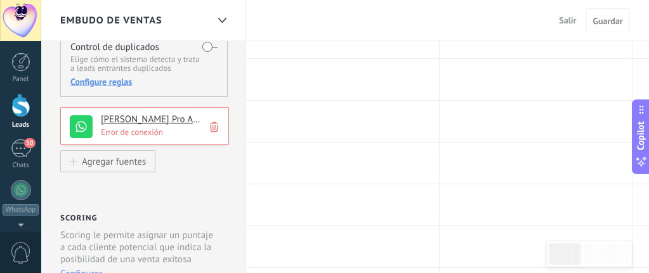
scroll to position [106, 0]
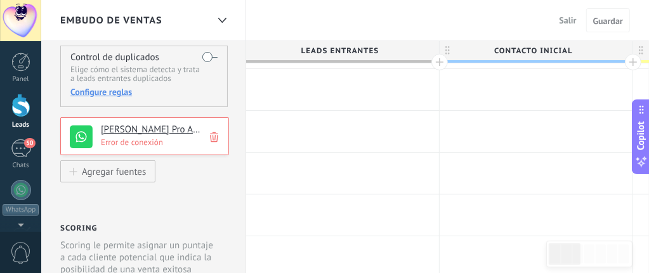
click at [213, 138] on use at bounding box center [214, 138] width 8 height 10
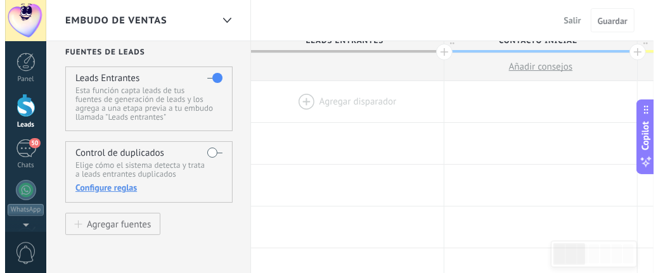
scroll to position [0, 0]
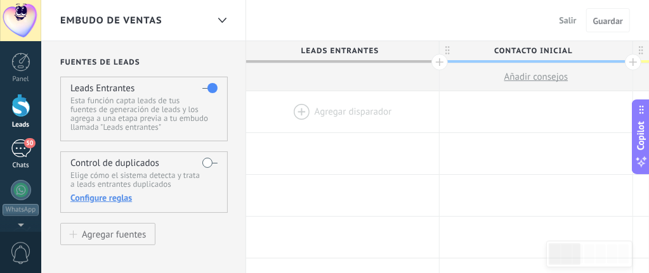
click at [20, 149] on div "50" at bounding box center [21, 149] width 20 height 18
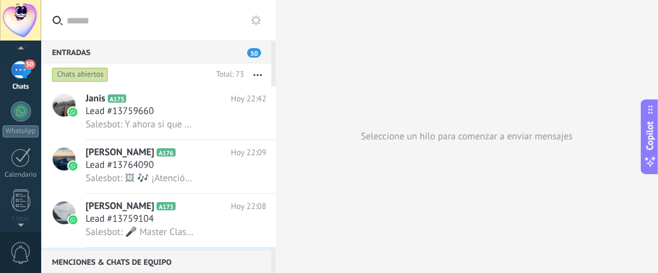
scroll to position [82, 0]
click at [20, 149] on div at bounding box center [21, 155] width 20 height 20
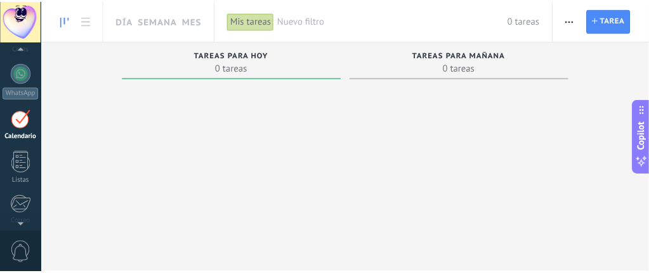
scroll to position [127, 0]
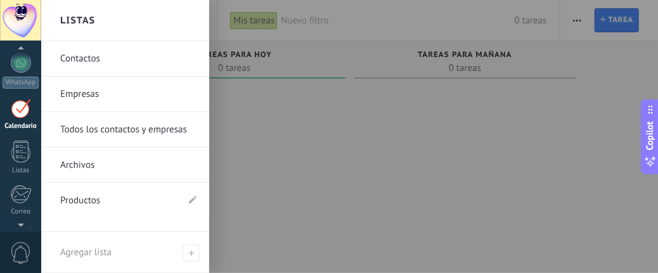
click at [20, 149] on div at bounding box center [20, 152] width 19 height 22
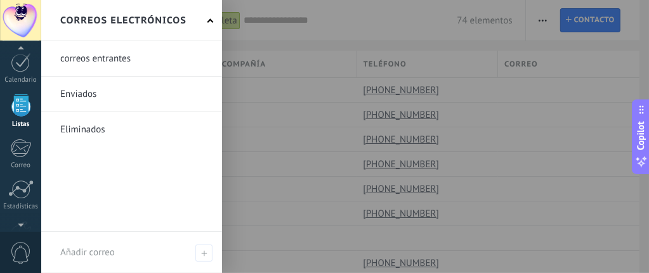
click at [20, 149] on div at bounding box center [20, 148] width 21 height 19
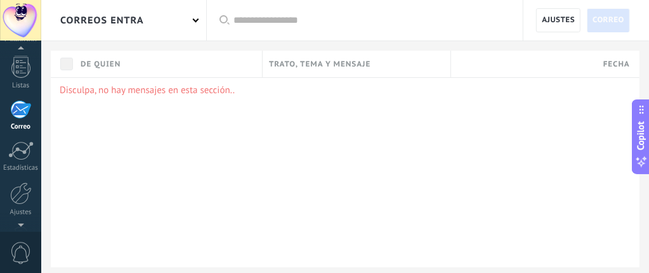
scroll to position [214, 0]
click at [20, 149] on div at bounding box center [20, 149] width 25 height 19
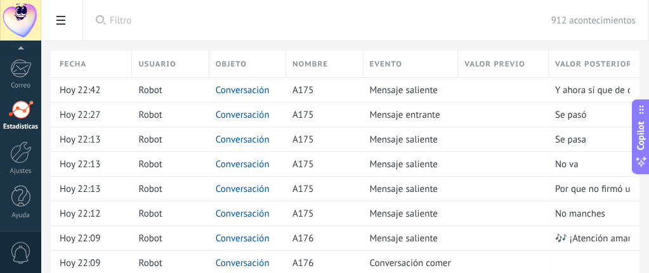
click at [20, 149] on div at bounding box center [21, 152] width 22 height 22
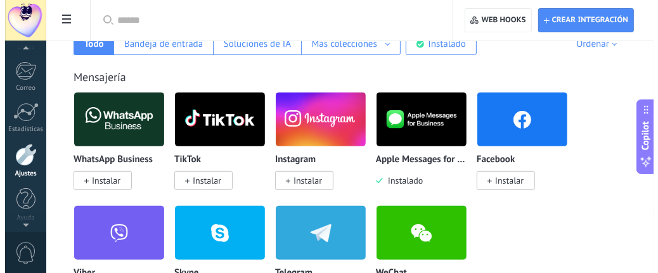
scroll to position [233, 0]
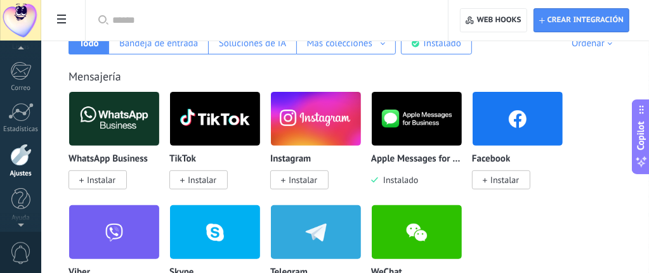
click at [400, 173] on div "Apple Messages for Business Instalado" at bounding box center [416, 170] width 91 height 32
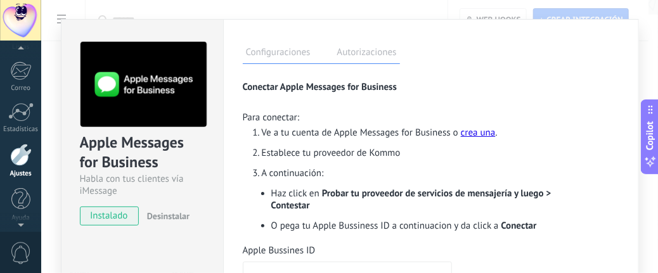
scroll to position [237, 0]
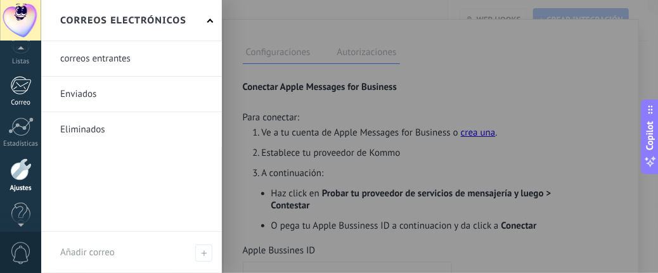
click at [18, 77] on div at bounding box center [20, 85] width 21 height 19
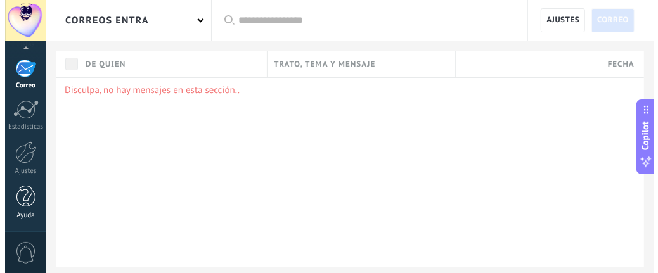
scroll to position [76, 0]
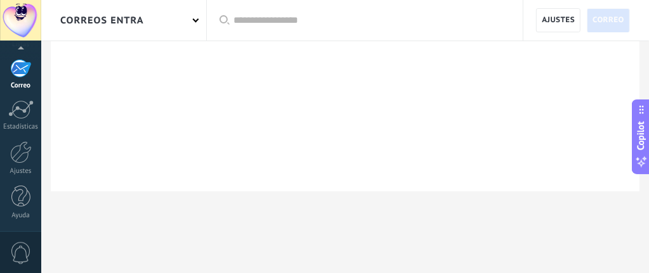
click at [17, 247] on span "0" at bounding box center [21, 253] width 22 height 22
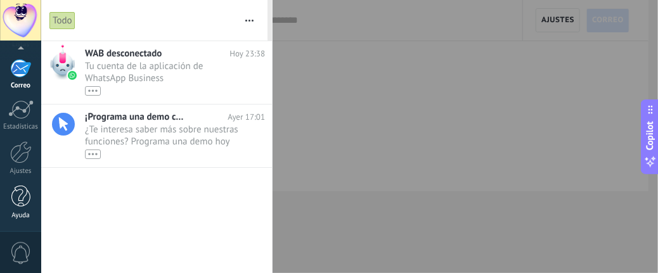
click at [18, 189] on div at bounding box center [20, 197] width 19 height 22
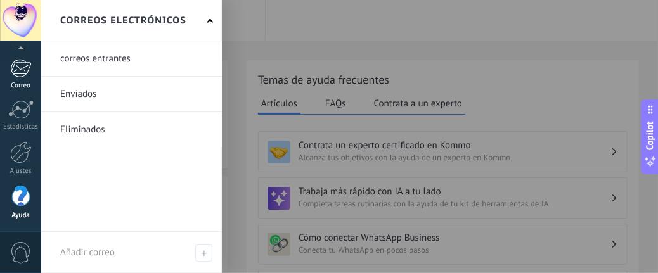
click at [26, 68] on div at bounding box center [20, 68] width 21 height 19
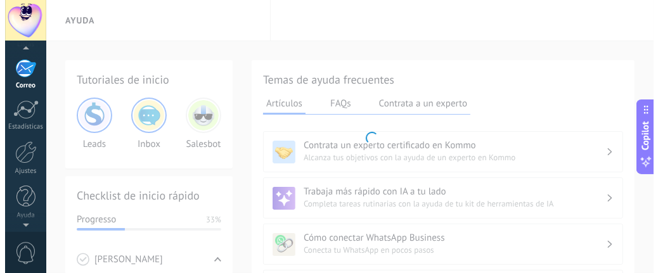
scroll to position [168, 0]
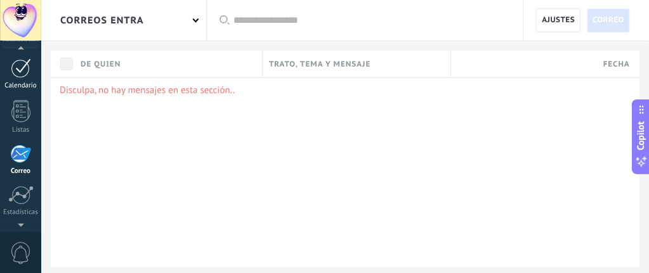
click at [30, 70] on div at bounding box center [21, 68] width 20 height 20
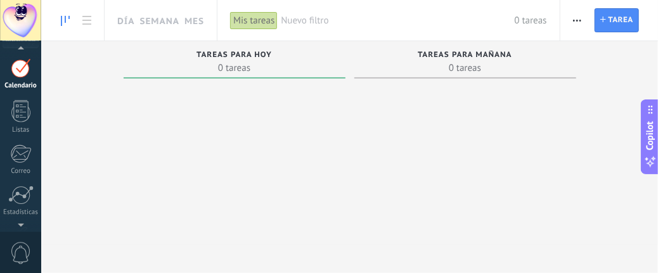
scroll to position [82, 0]
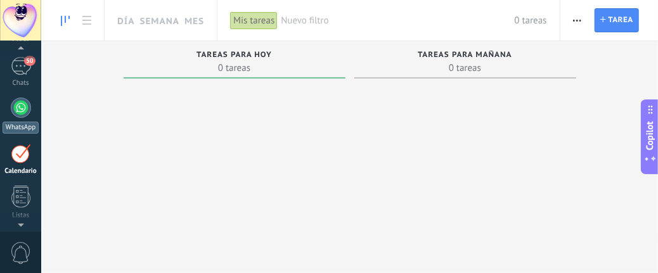
click at [22, 105] on div at bounding box center [21, 108] width 20 height 20
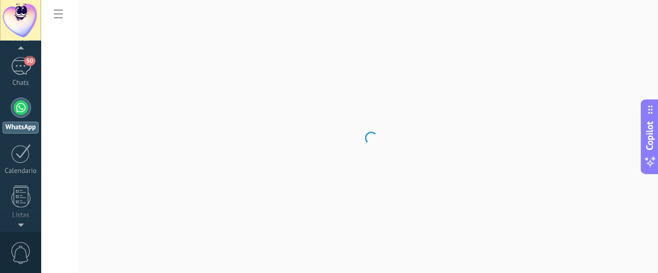
scroll to position [36, 0]
